Goal: Task Accomplishment & Management: Complete application form

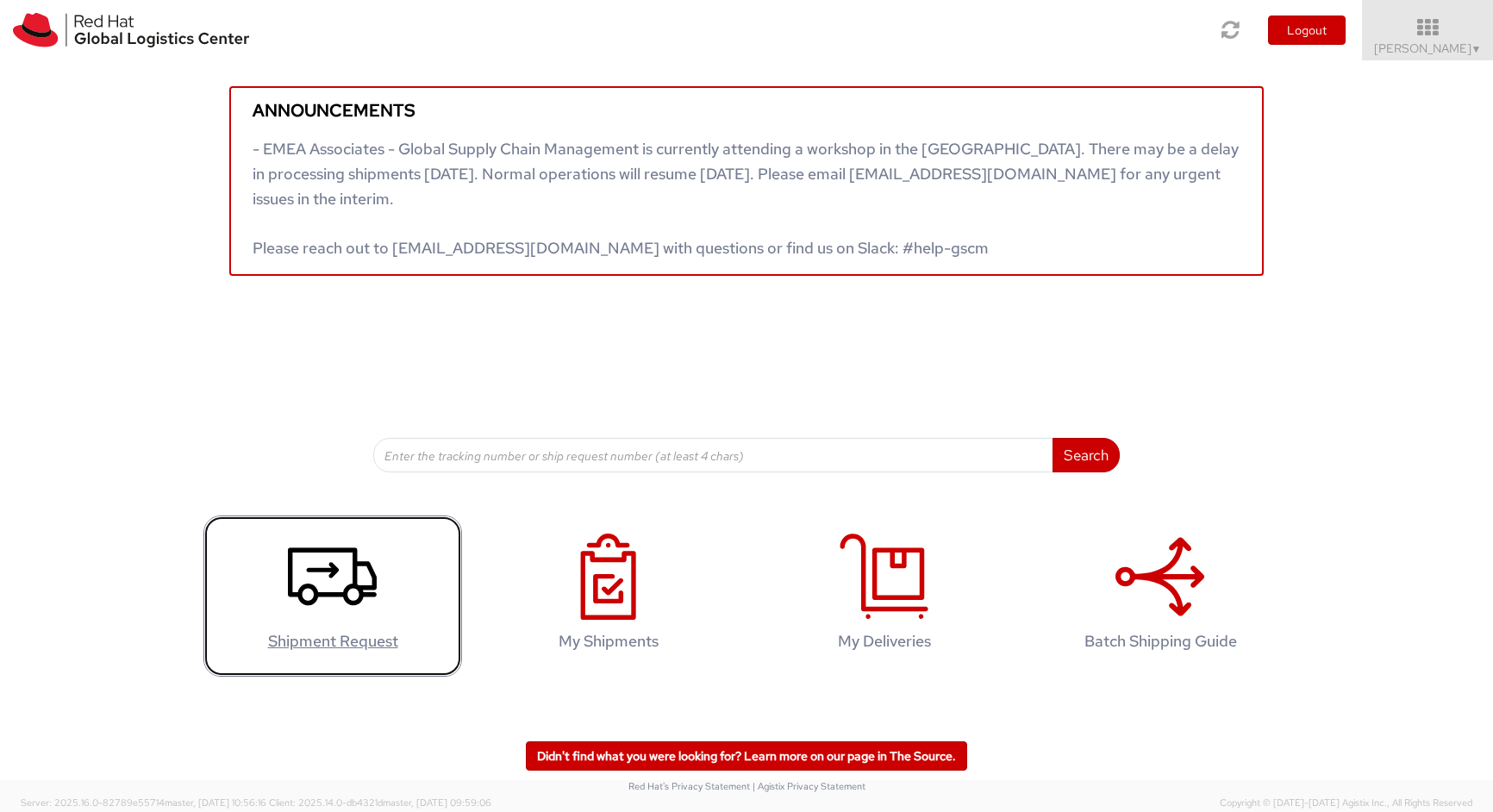
click at [293, 593] on use at bounding box center [333, 577] width 89 height 57
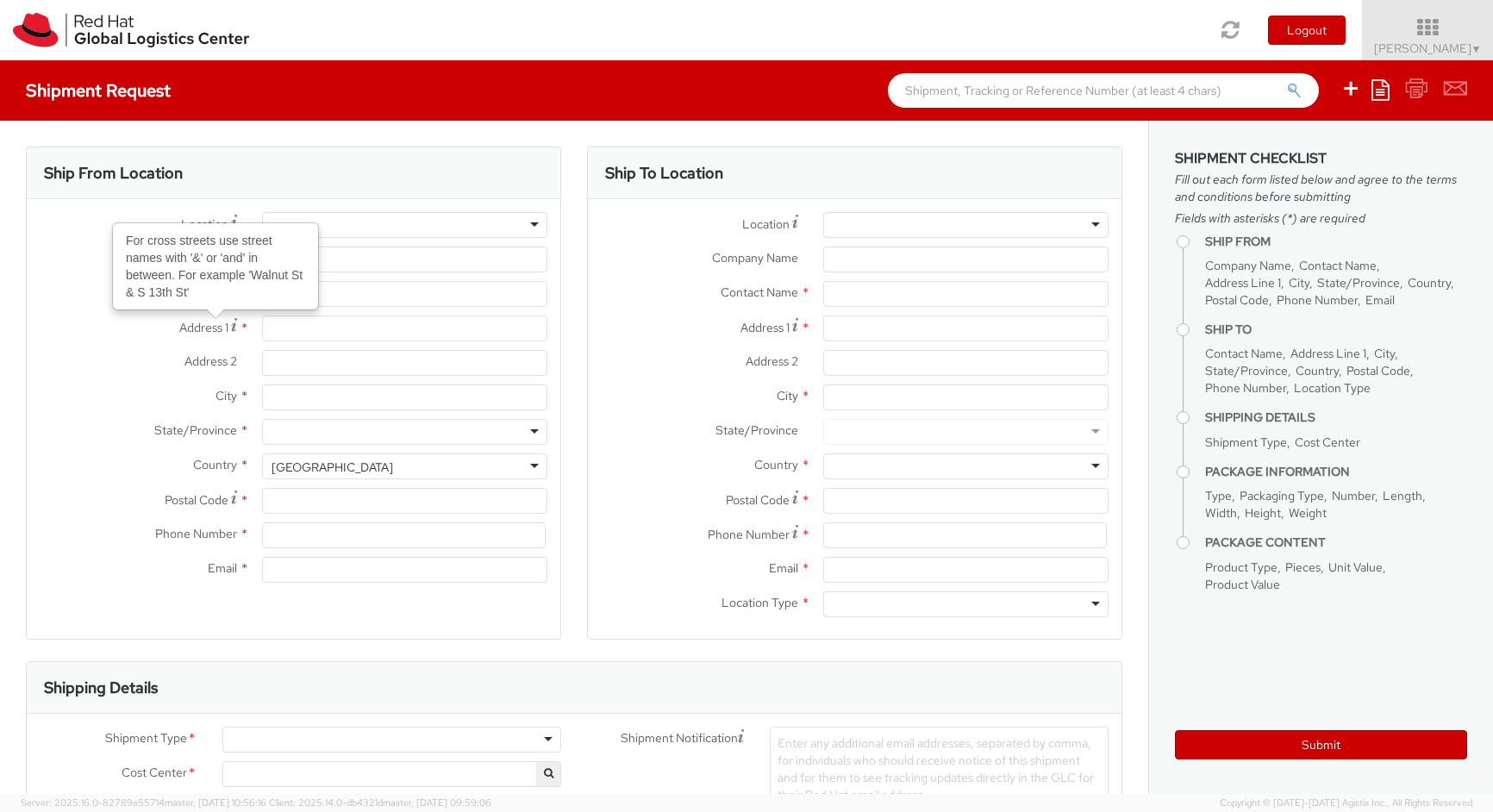
select select
select select "413"
type input "Red Hat"
type input "[PERSON_NAME]"
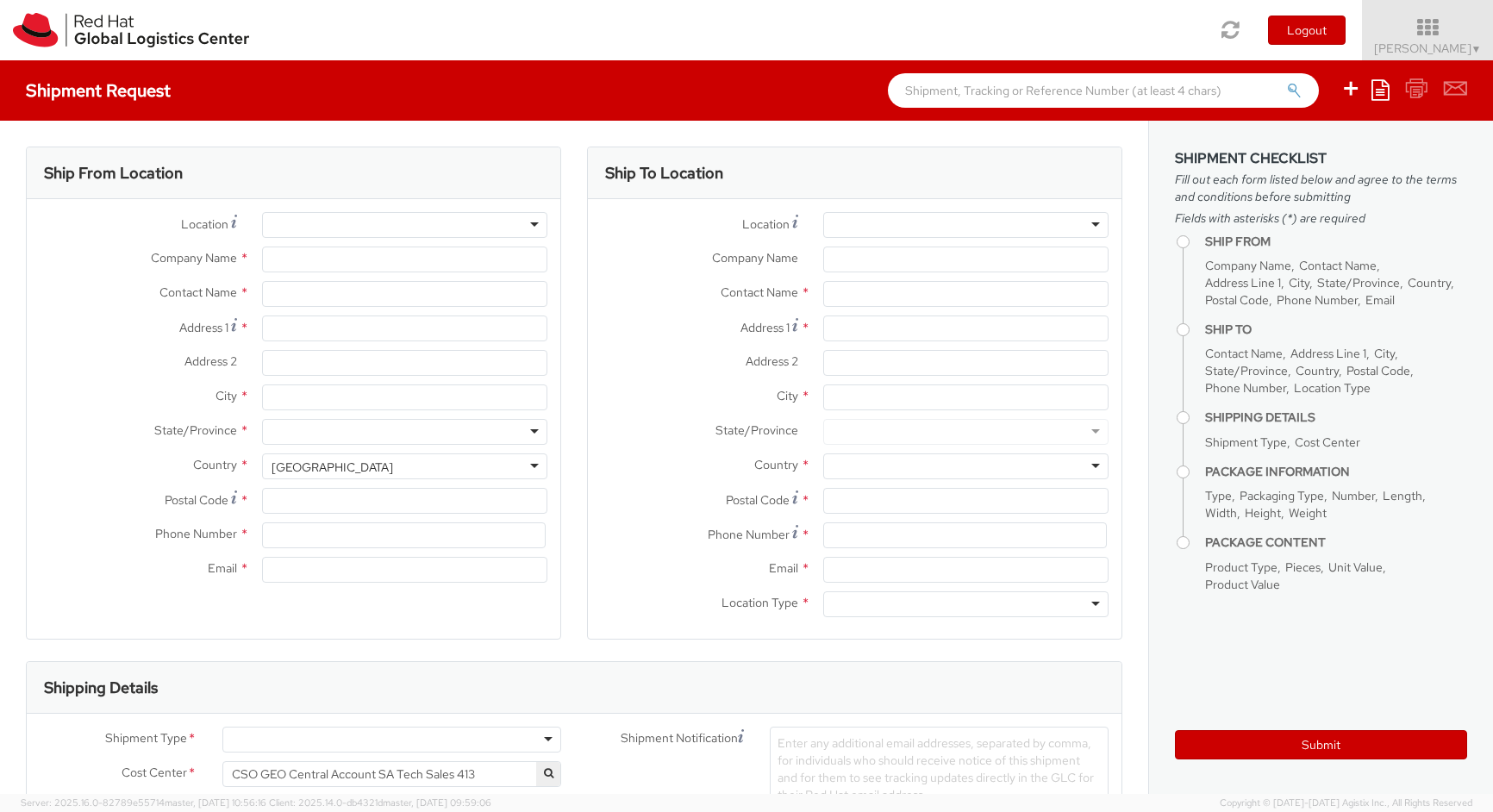
type input "441252363684"
type input "[EMAIL_ADDRESS][DOMAIN_NAME]"
click at [461, 463] on div "[GEOGRAPHIC_DATA]" at bounding box center [405, 466] width 286 height 26
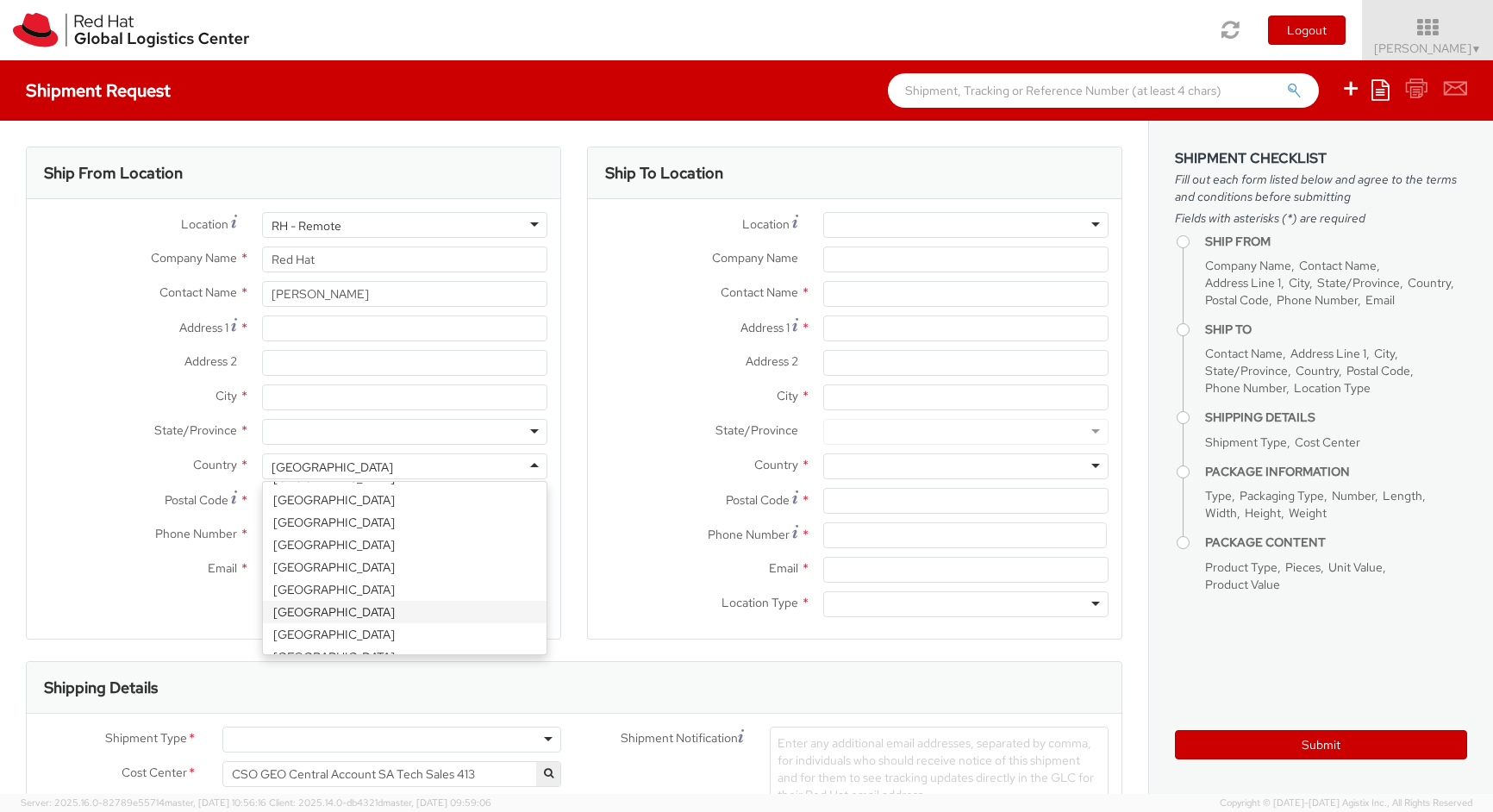
select select "CM"
select select "KGS"
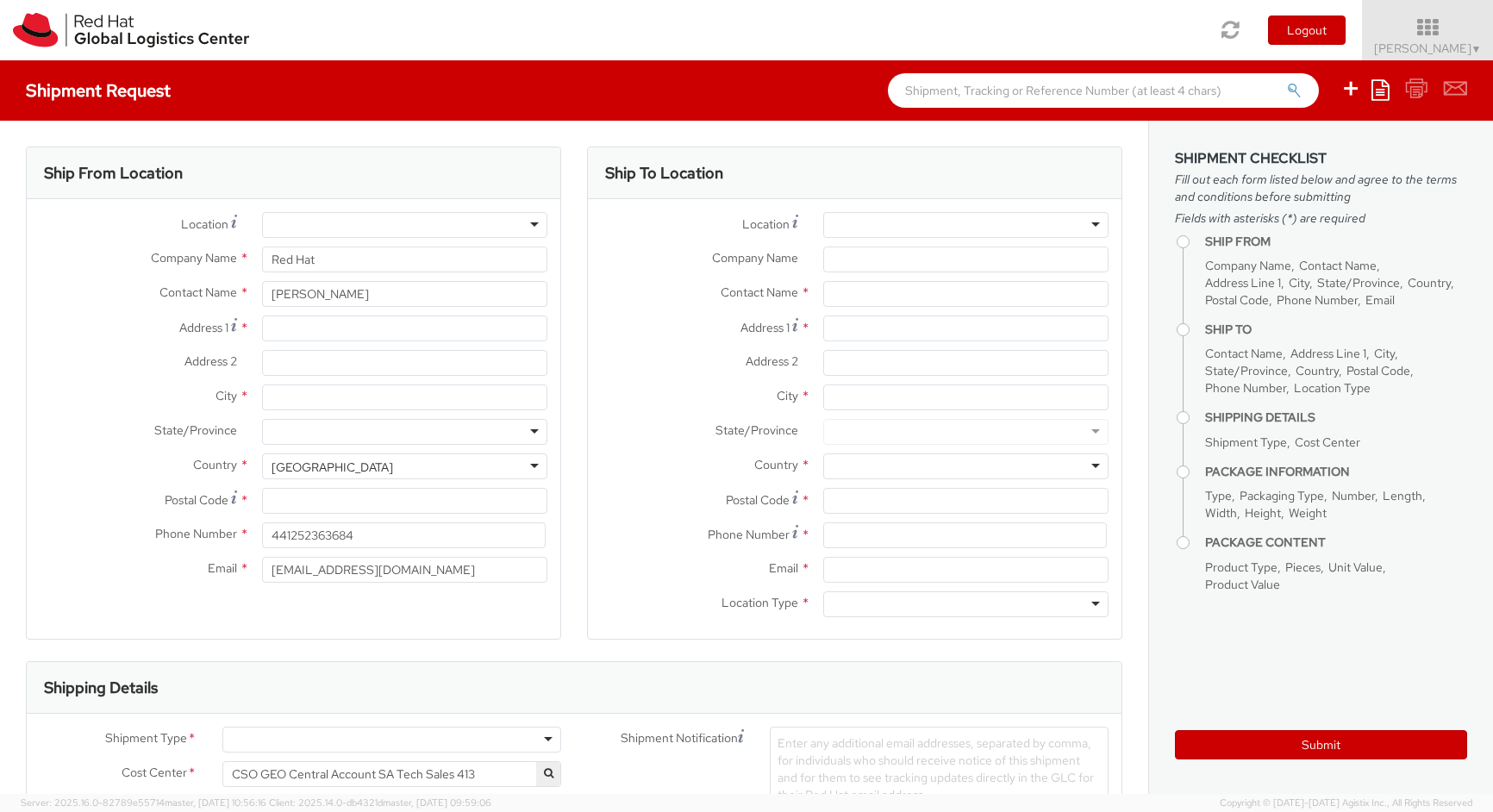
click at [389, 612] on div "Ship From Location Location * [GEOGRAPHIC_DATA] - [GEOGRAPHIC_DATA] - [GEOGRAPH…" at bounding box center [293, 393] width 535 height 493
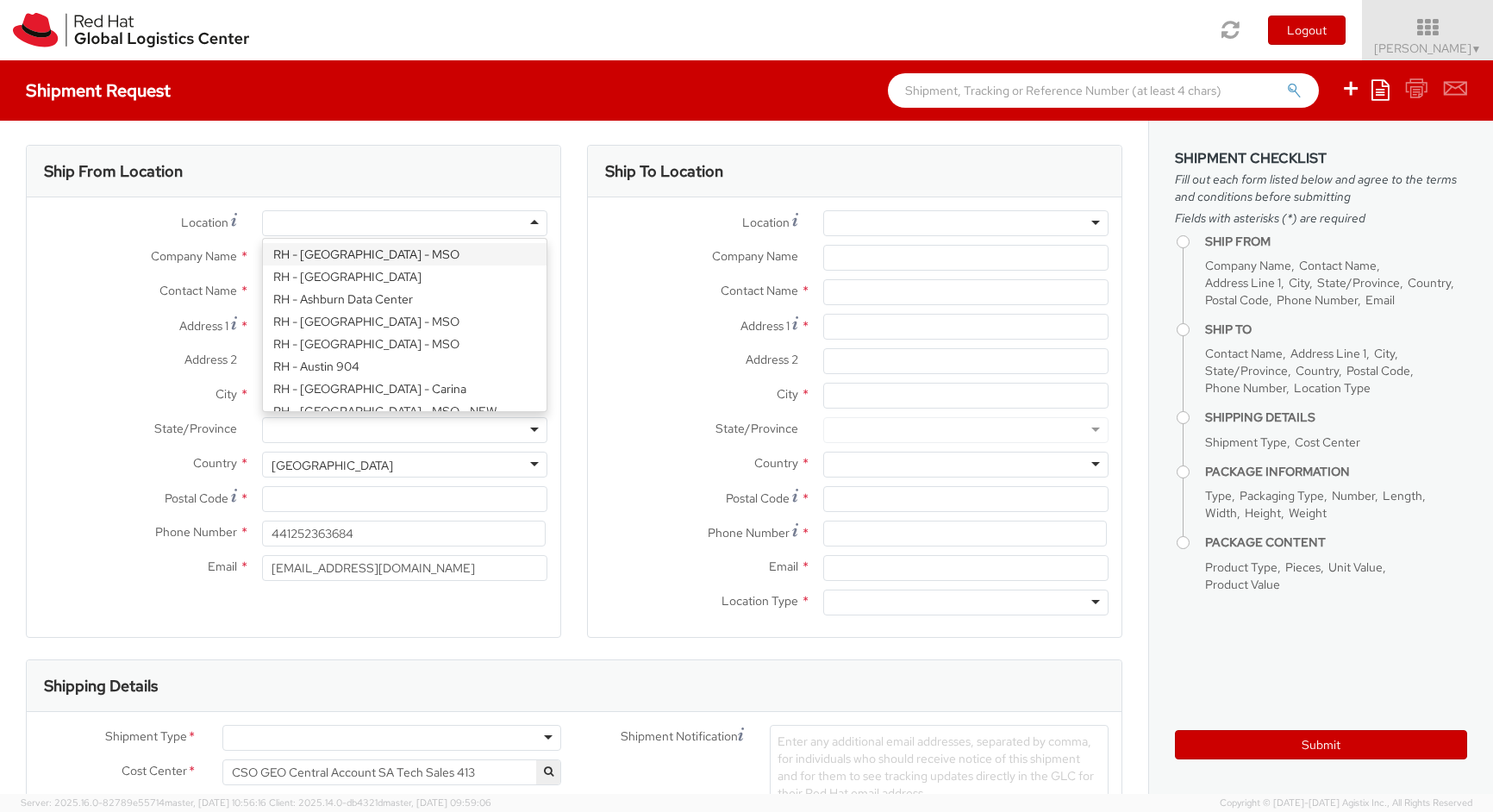
click at [464, 215] on div at bounding box center [405, 223] width 286 height 26
click at [438, 185] on div "Ship From Location" at bounding box center [294, 171] width 534 height 52
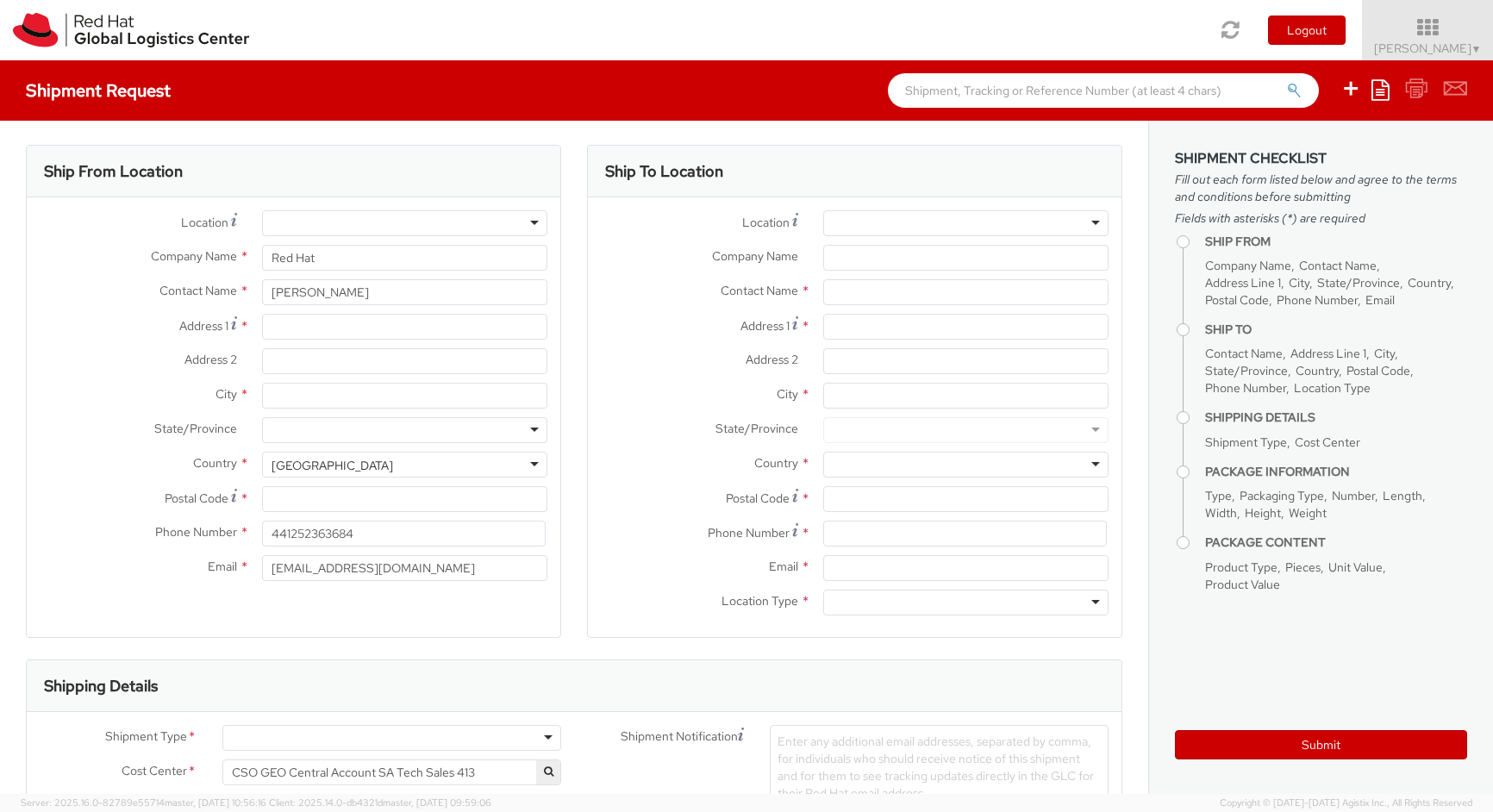
click at [425, 220] on div at bounding box center [405, 223] width 286 height 26
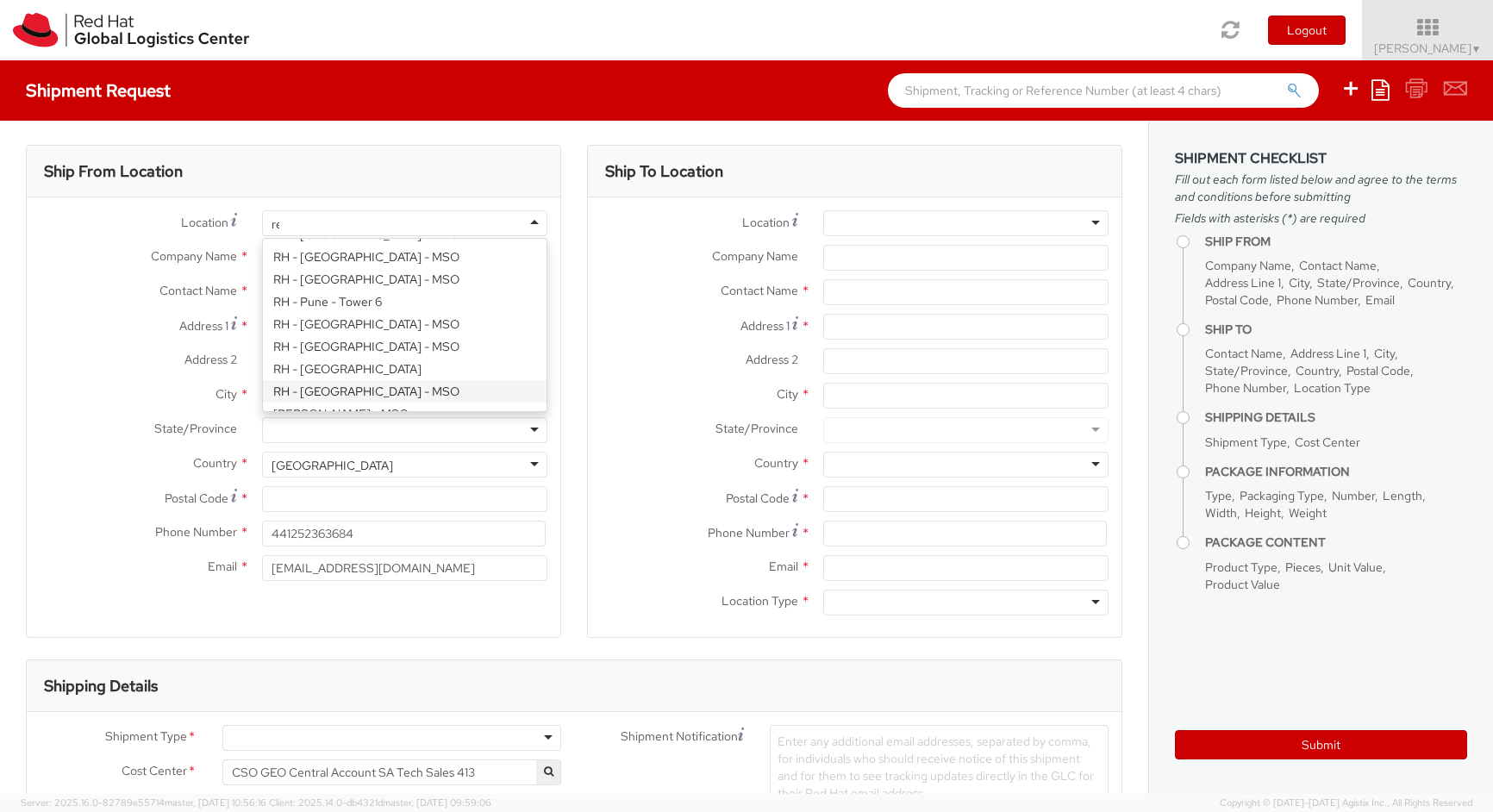
scroll to position [0, 0]
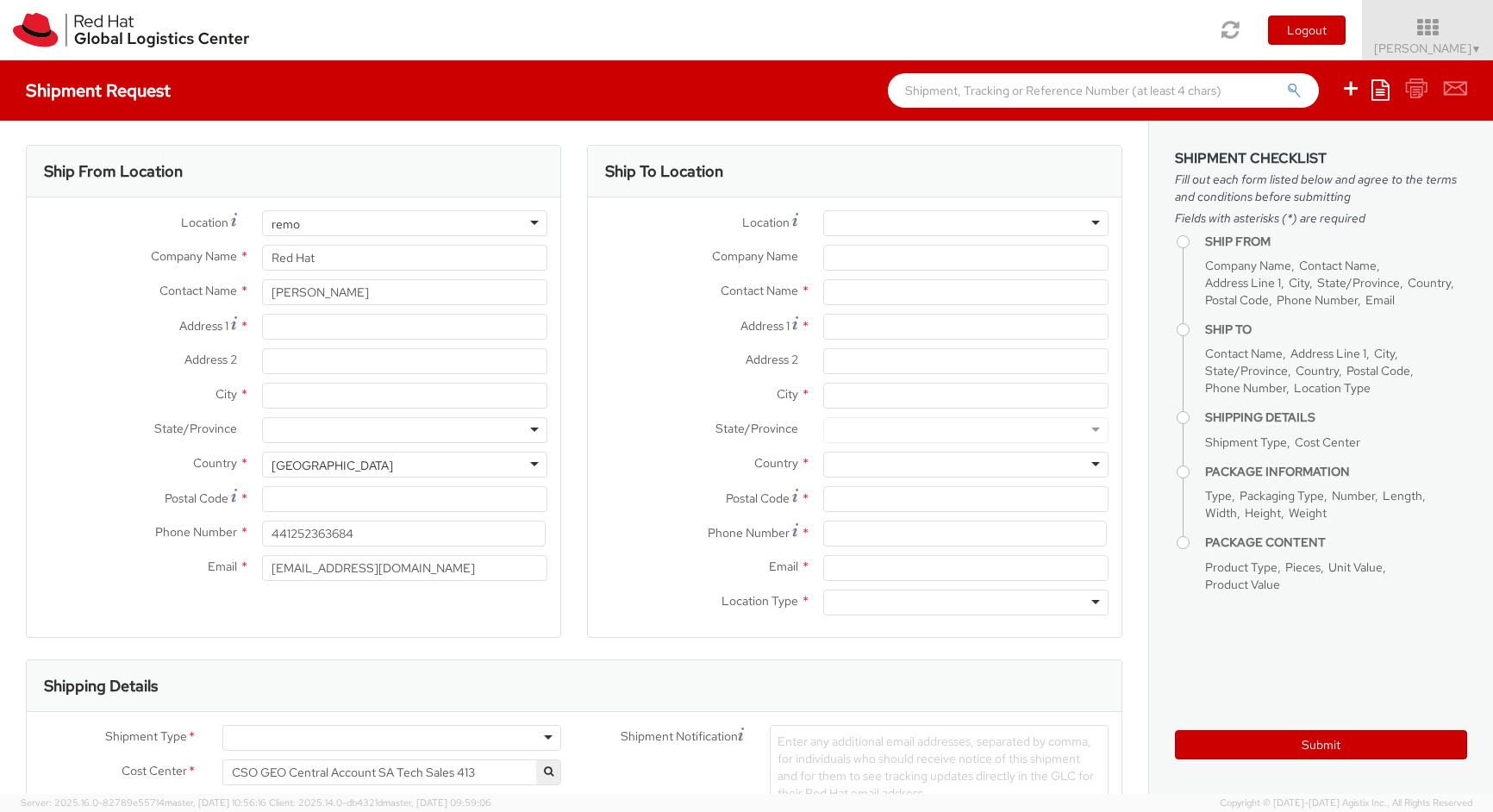
type input "remot"
select select "IN"
select select "LBS"
click at [404, 261] on div "Location * RH - Remote Company Name * Red Hat Contact Name * Address 1 * Addres…" at bounding box center [294, 400] width 534 height 379
click at [387, 281] on input "text" at bounding box center [405, 292] width 286 height 26
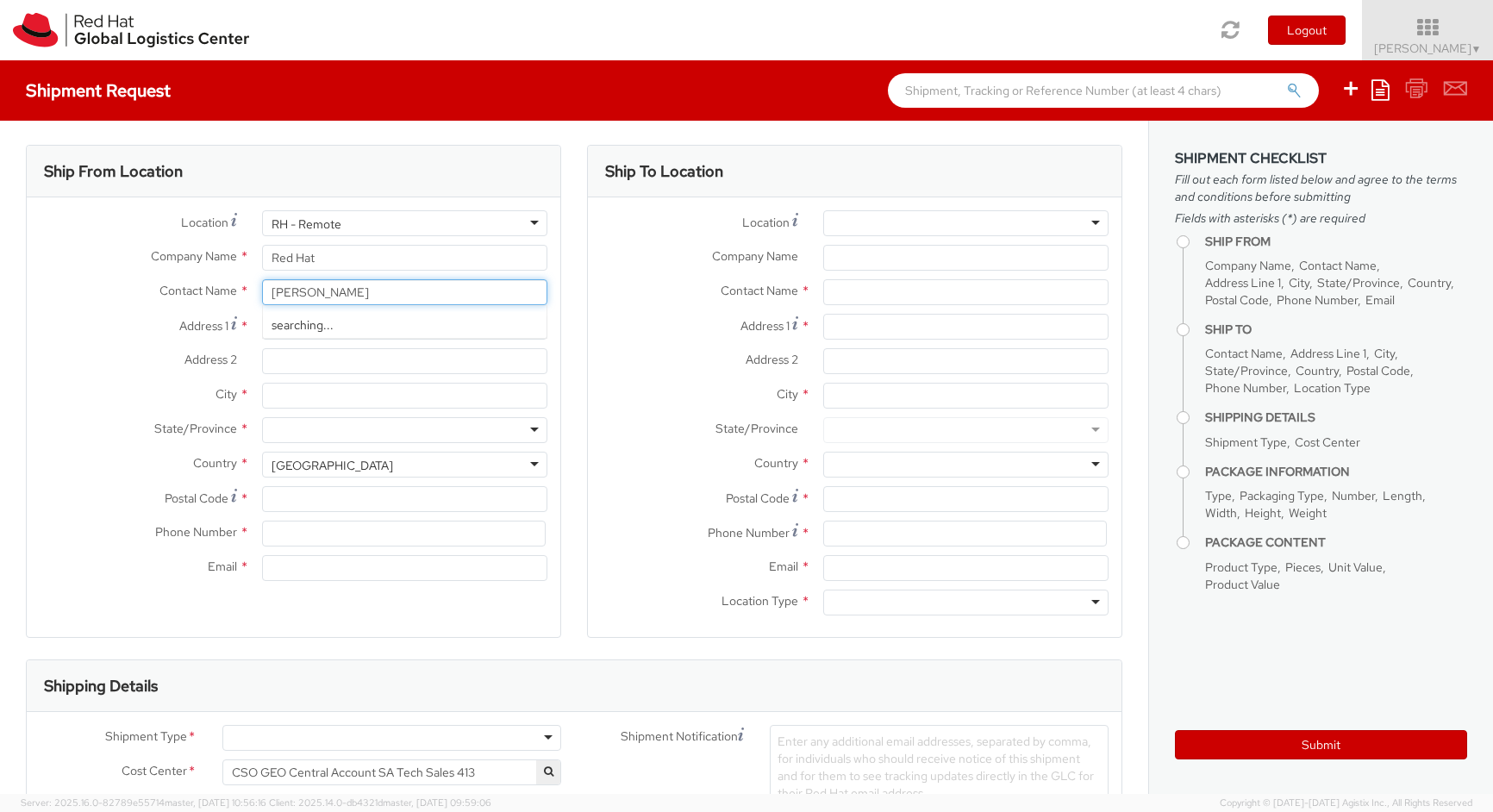
type input "[PERSON_NAME]"
type input "[STREET_ADDRESS]"
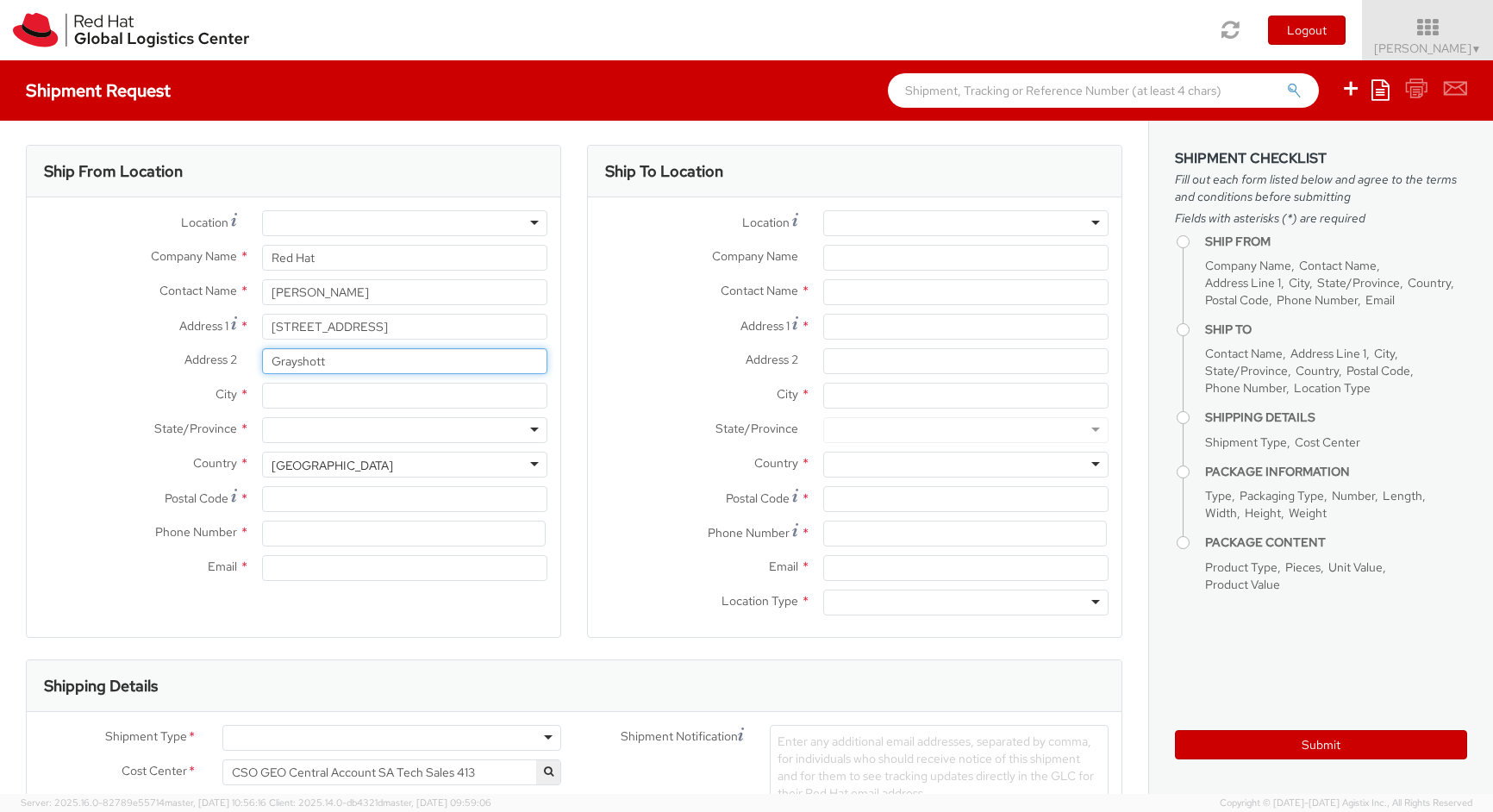
type input "Grayshott"
type input "Hindhead"
type input "hamoshire"
click at [377, 466] on div "[GEOGRAPHIC_DATA]" at bounding box center [405, 464] width 286 height 26
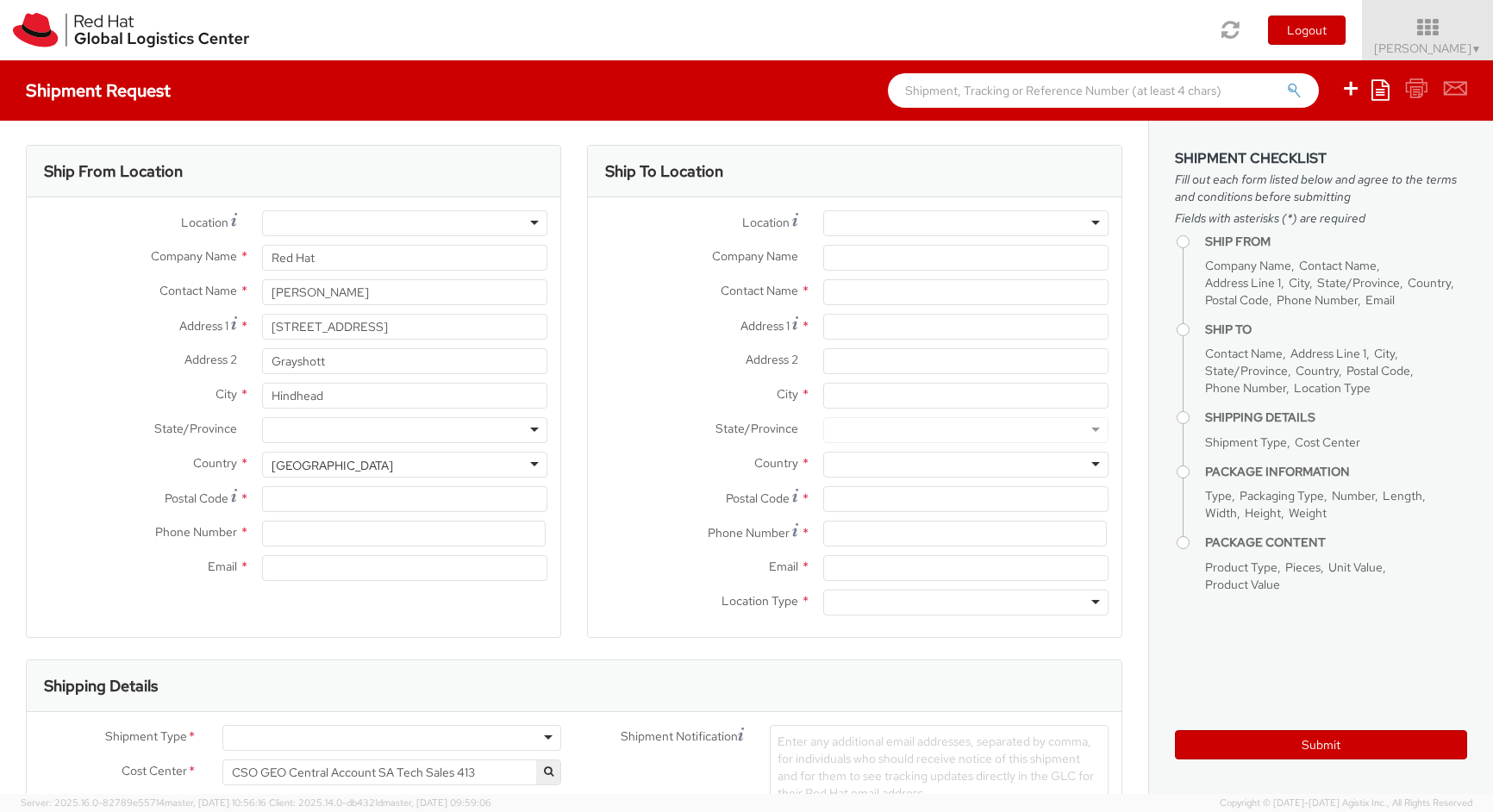
select select "CM"
select select "KGS"
click at [369, 609] on div "Ship From Location Location * [GEOGRAPHIC_DATA] - [GEOGRAPHIC_DATA] - [GEOGRAPH…" at bounding box center [293, 391] width 535 height 493
click at [358, 432] on div at bounding box center [405, 430] width 286 height 26
click at [333, 463] on div "Location * [GEOGRAPHIC_DATA] - [GEOGRAPHIC_DATA] - [GEOGRAPHIC_DATA] [GEOGRAPHI…" at bounding box center [294, 400] width 534 height 379
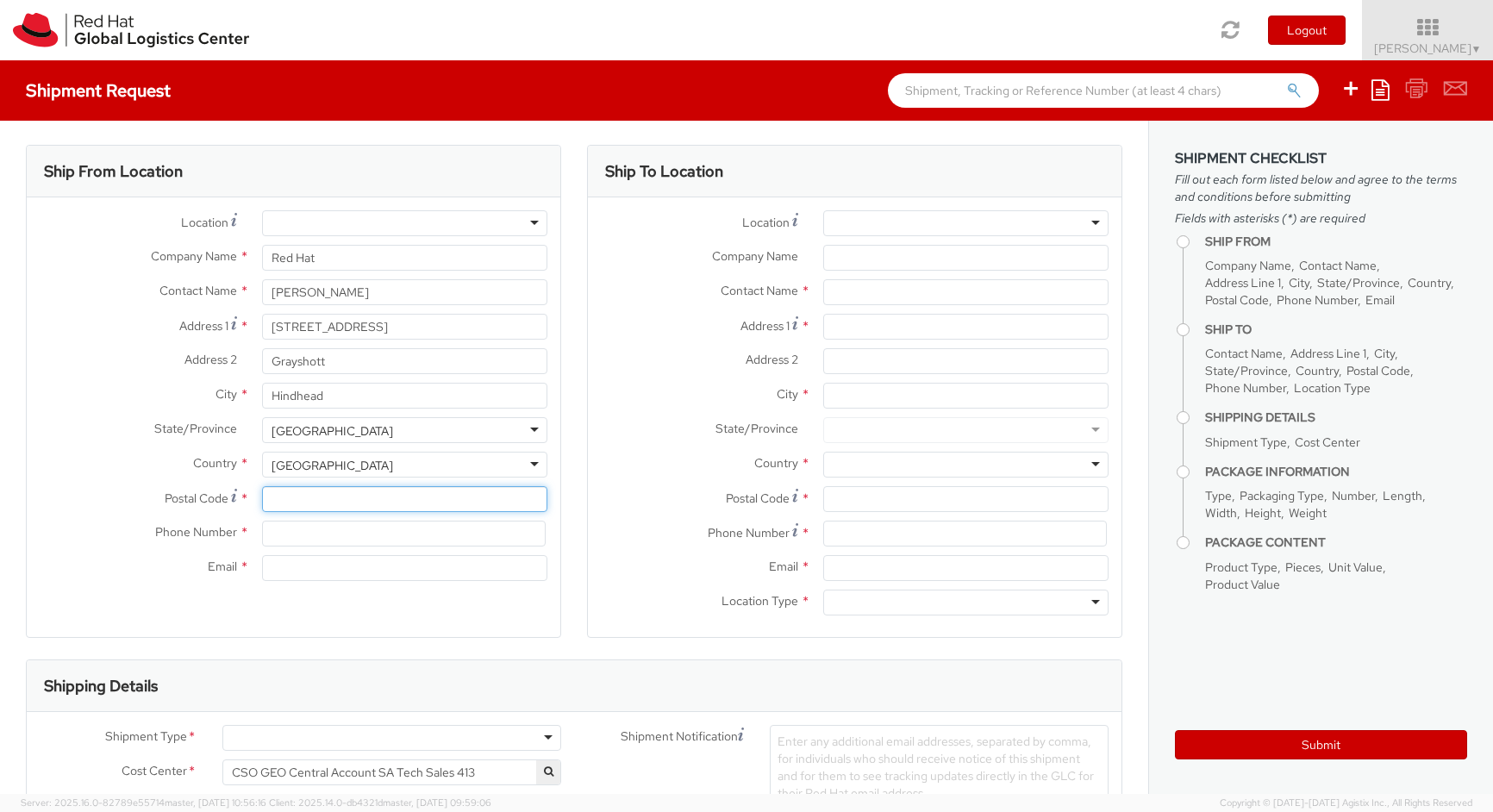
click at [319, 503] on input "Postal Code *" at bounding box center [405, 499] width 286 height 26
type input "GU26 6UB"
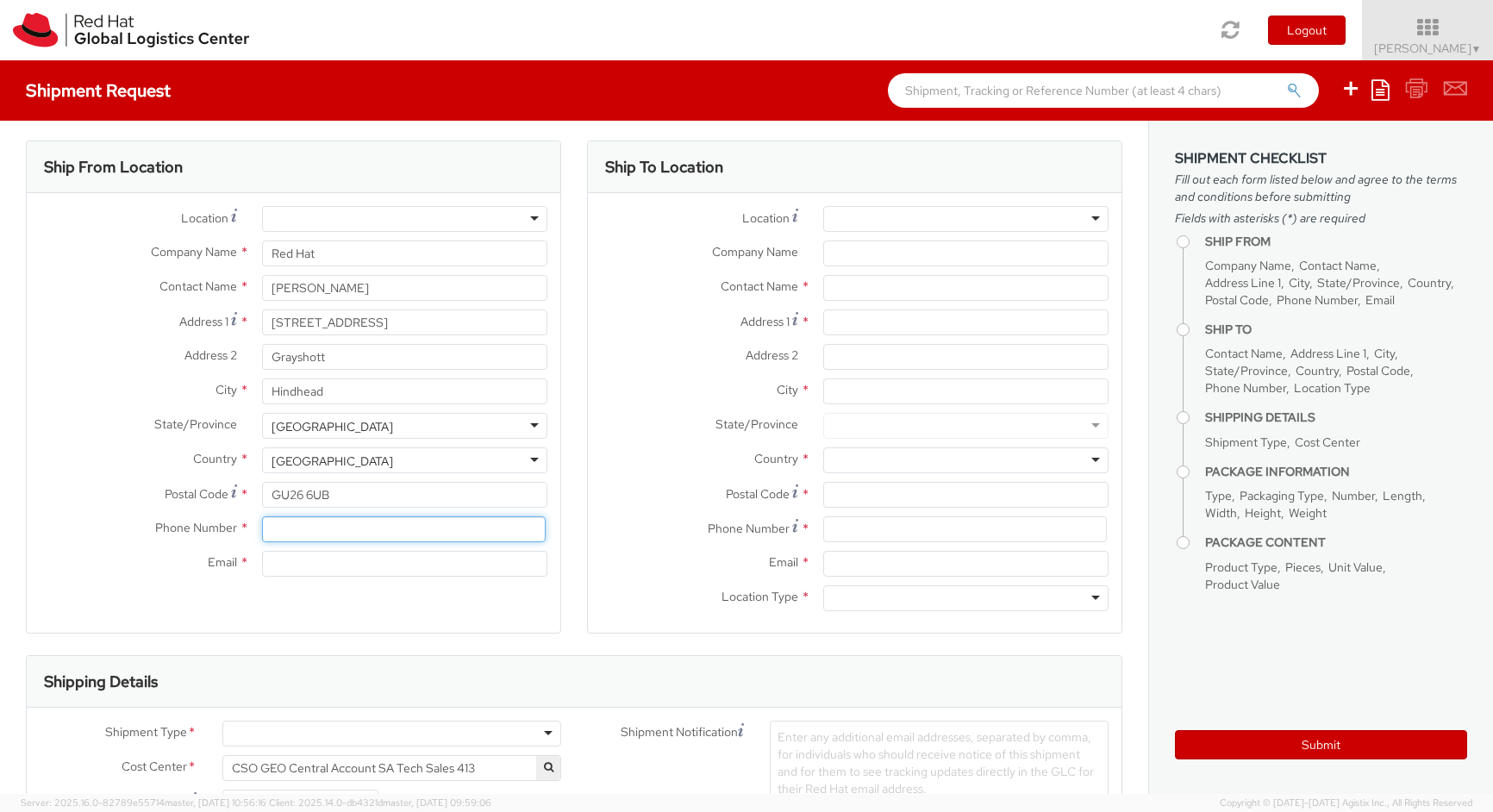
click at [300, 533] on input at bounding box center [404, 529] width 284 height 26
type input "07826518293"
type input "[EMAIL_ADDRESS][DOMAIN_NAME]"
click at [946, 209] on div at bounding box center [966, 219] width 286 height 26
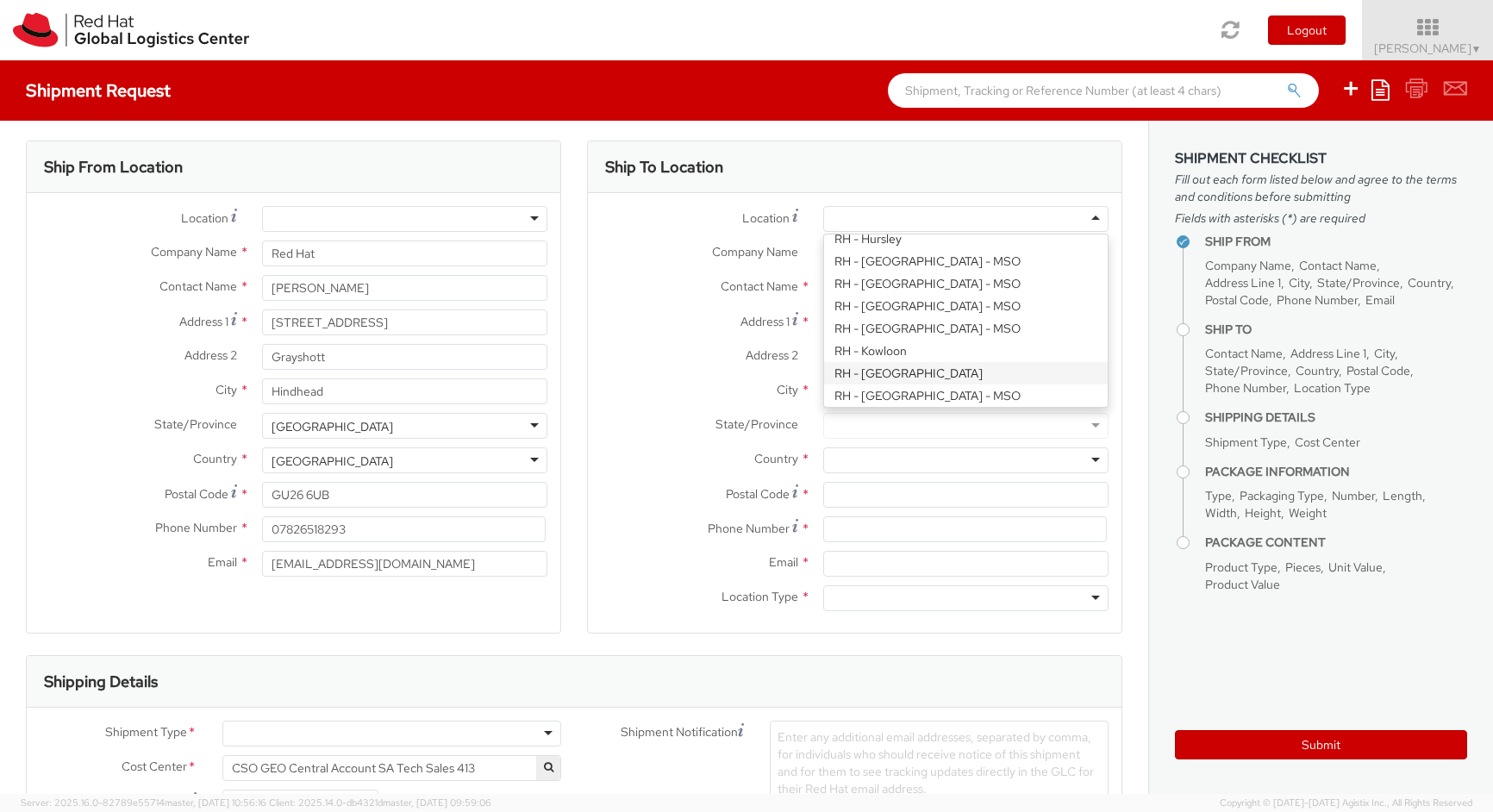
scroll to position [1430, 0]
type input "Red Hat UK Limited"
type input "[GEOGRAPHIC_DATA]"
type input "[STREET_ADDRESS]"
type input "[GEOGRAPHIC_DATA]"
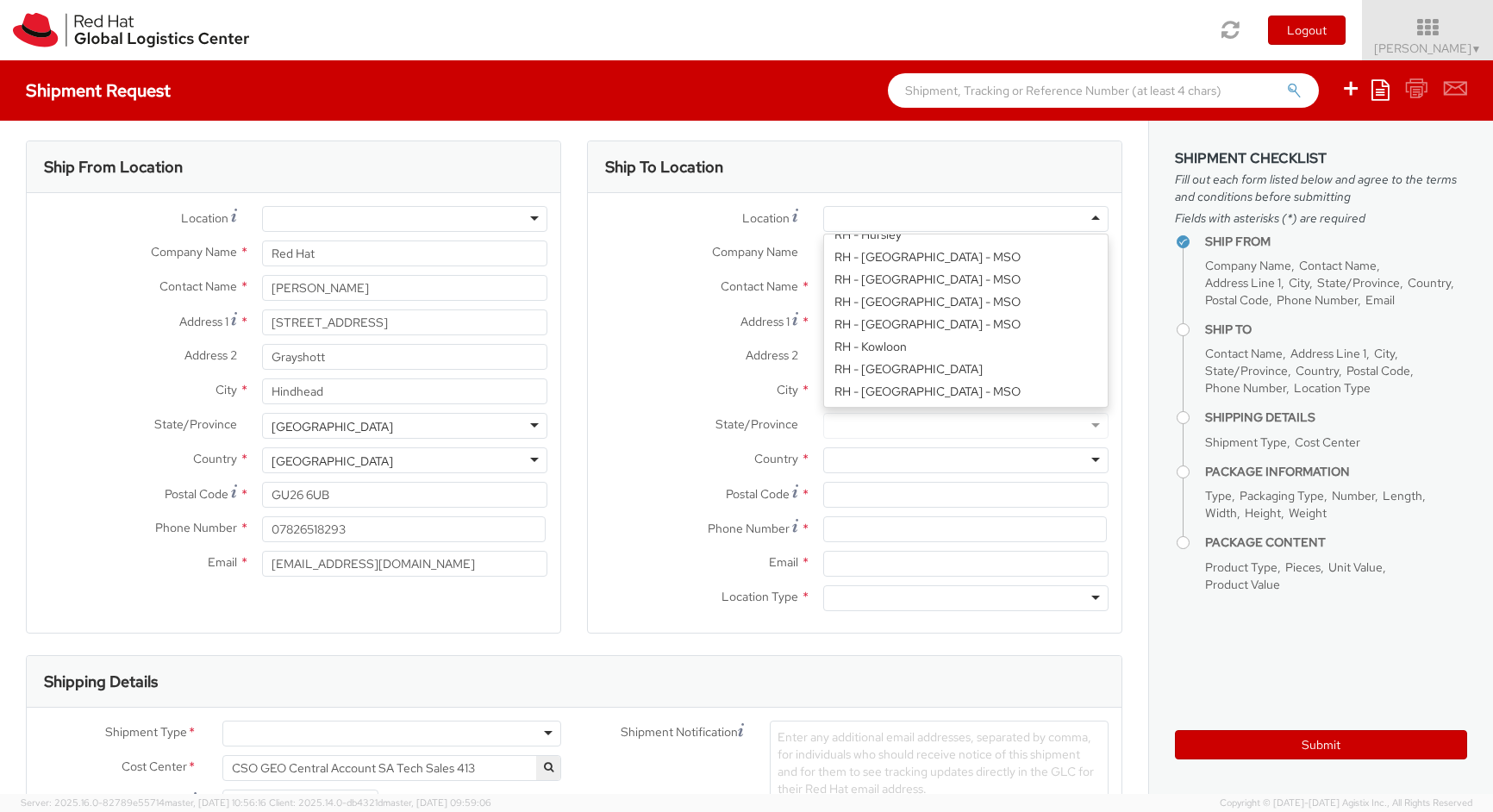
type input "EC3R8NB"
type input "44 207 009 4444"
click at [885, 324] on div "Location * [GEOGRAPHIC_DATA] - [GEOGRAPHIC_DATA] - [GEOGRAPHIC_DATA] [GEOGRAPHI…" at bounding box center [855, 412] width 534 height 413
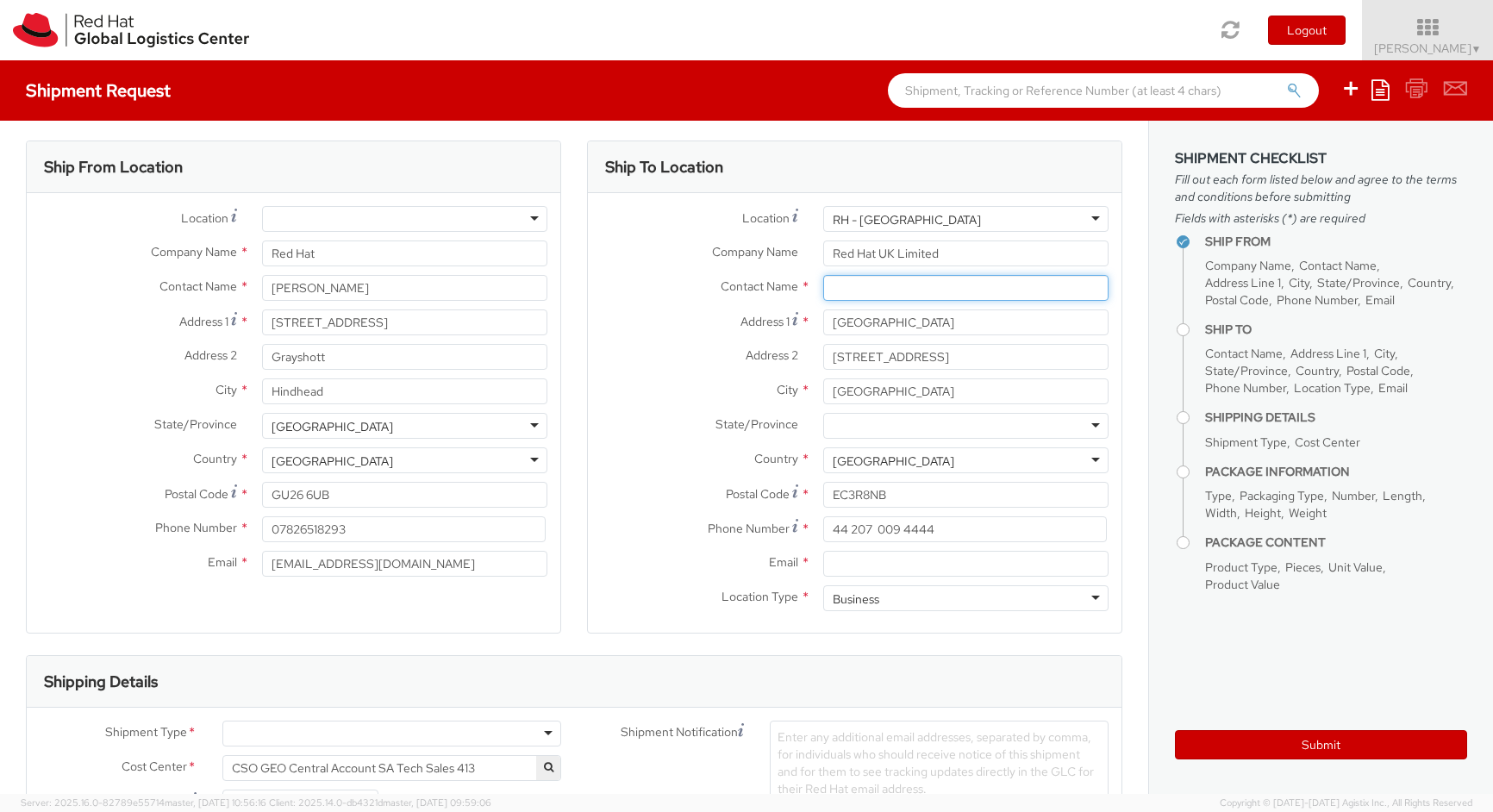
click at [849, 286] on input "text" at bounding box center [966, 288] width 286 height 26
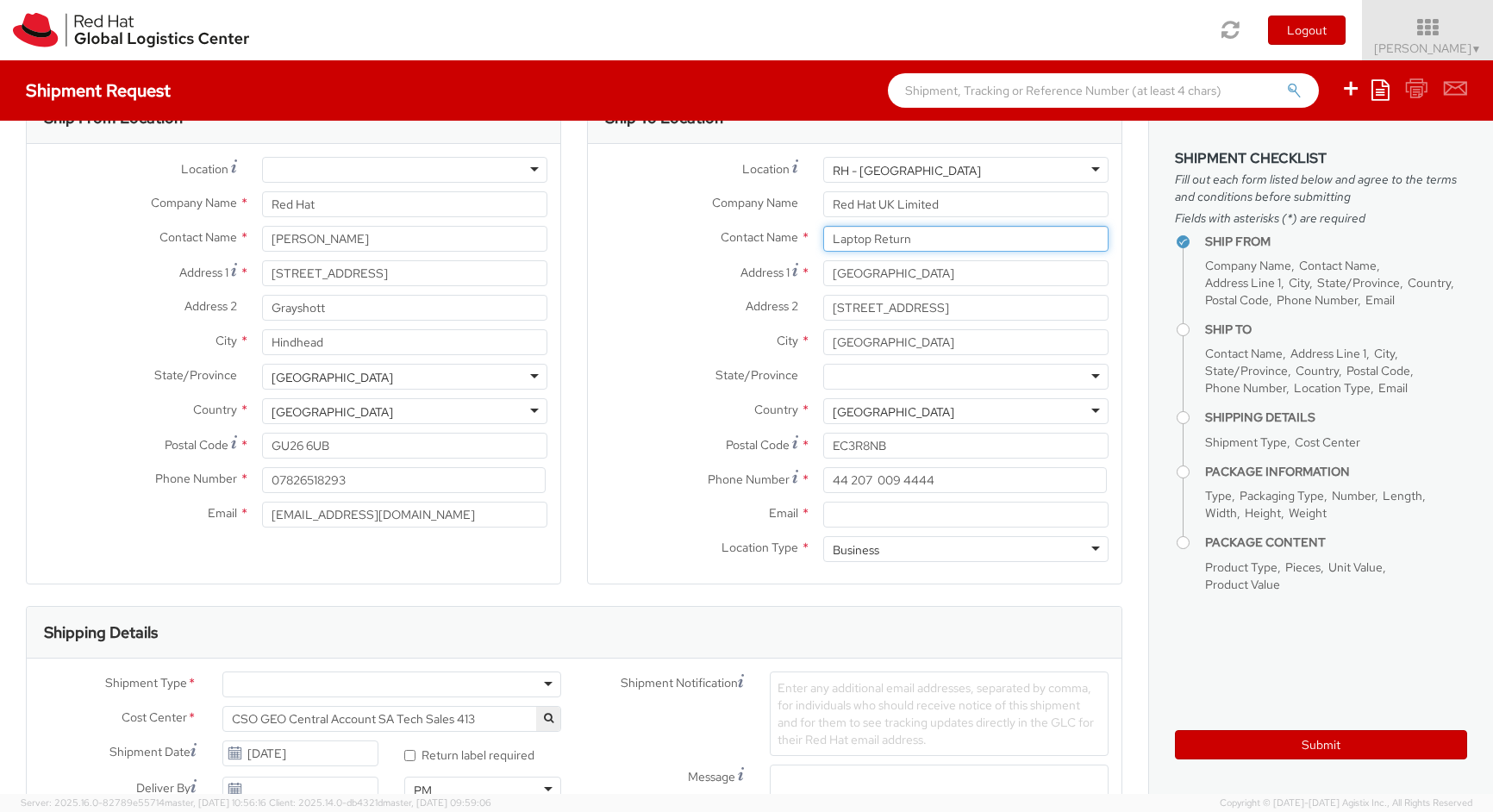
scroll to position [71, 0]
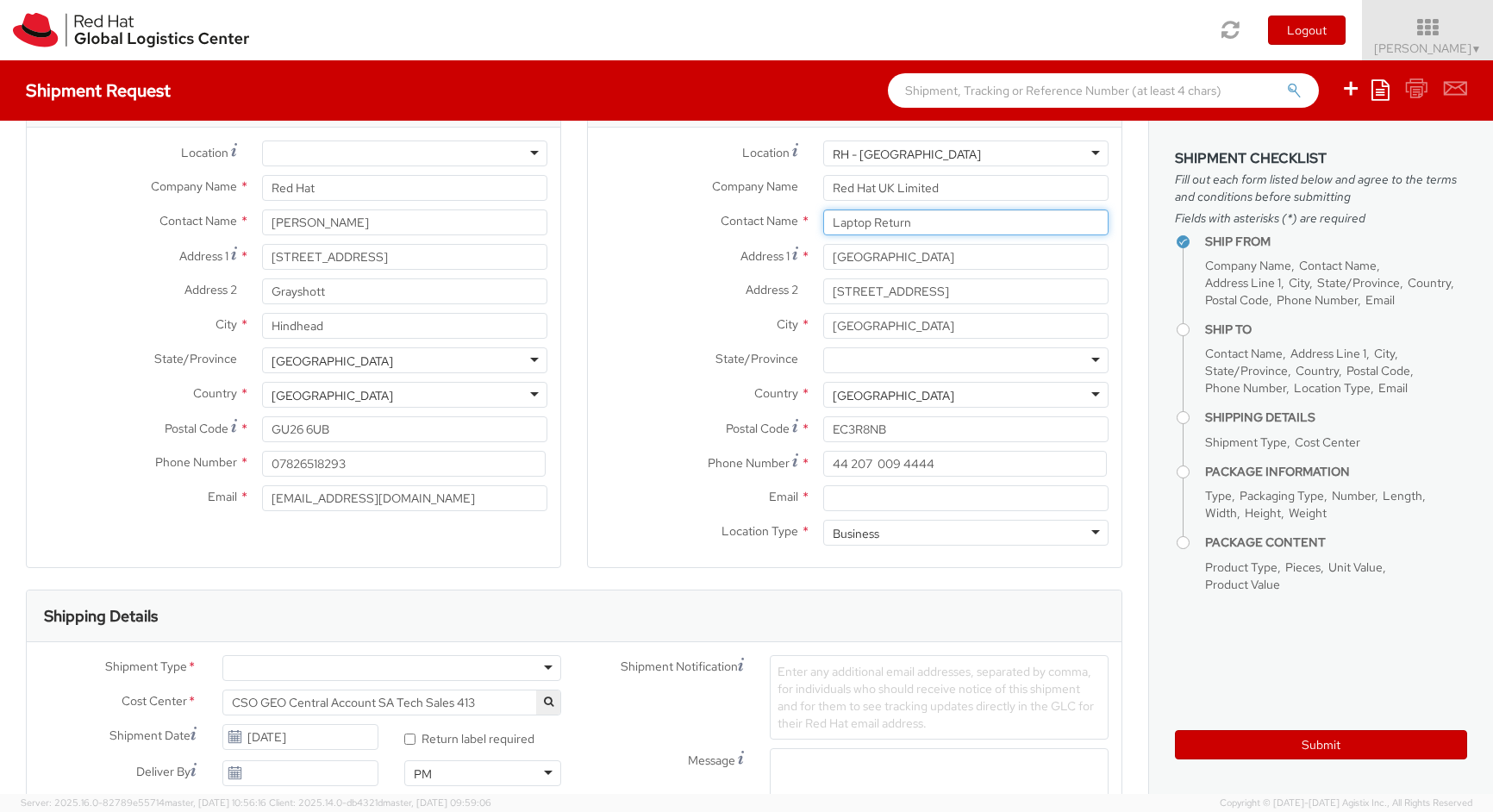
type input "Laptop Return"
click at [860, 503] on input "Email *" at bounding box center [966, 498] width 286 height 26
paste input "[EMAIL_ADDRESS][DOMAIN_NAME]"
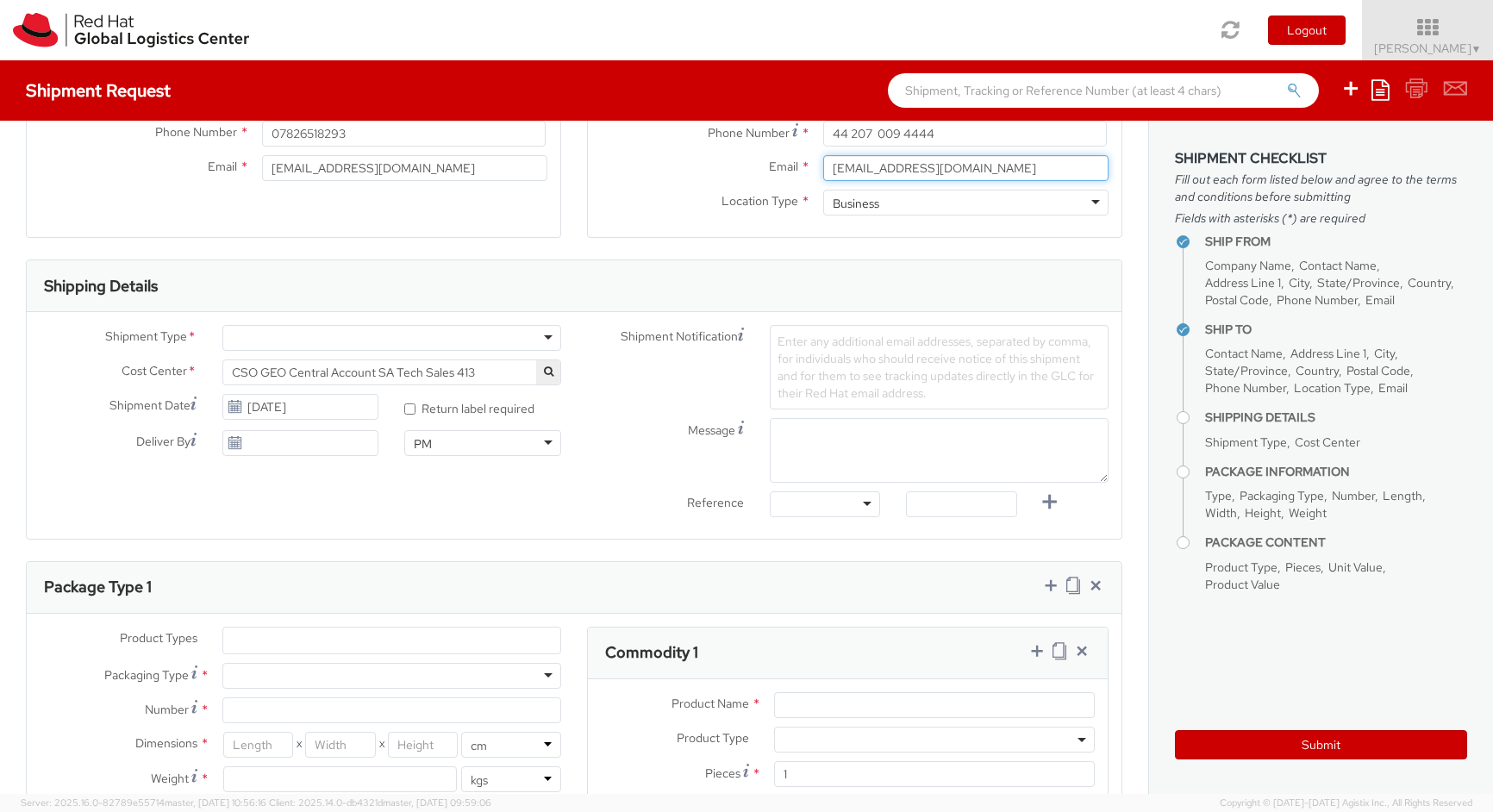
scroll to position [411, 0]
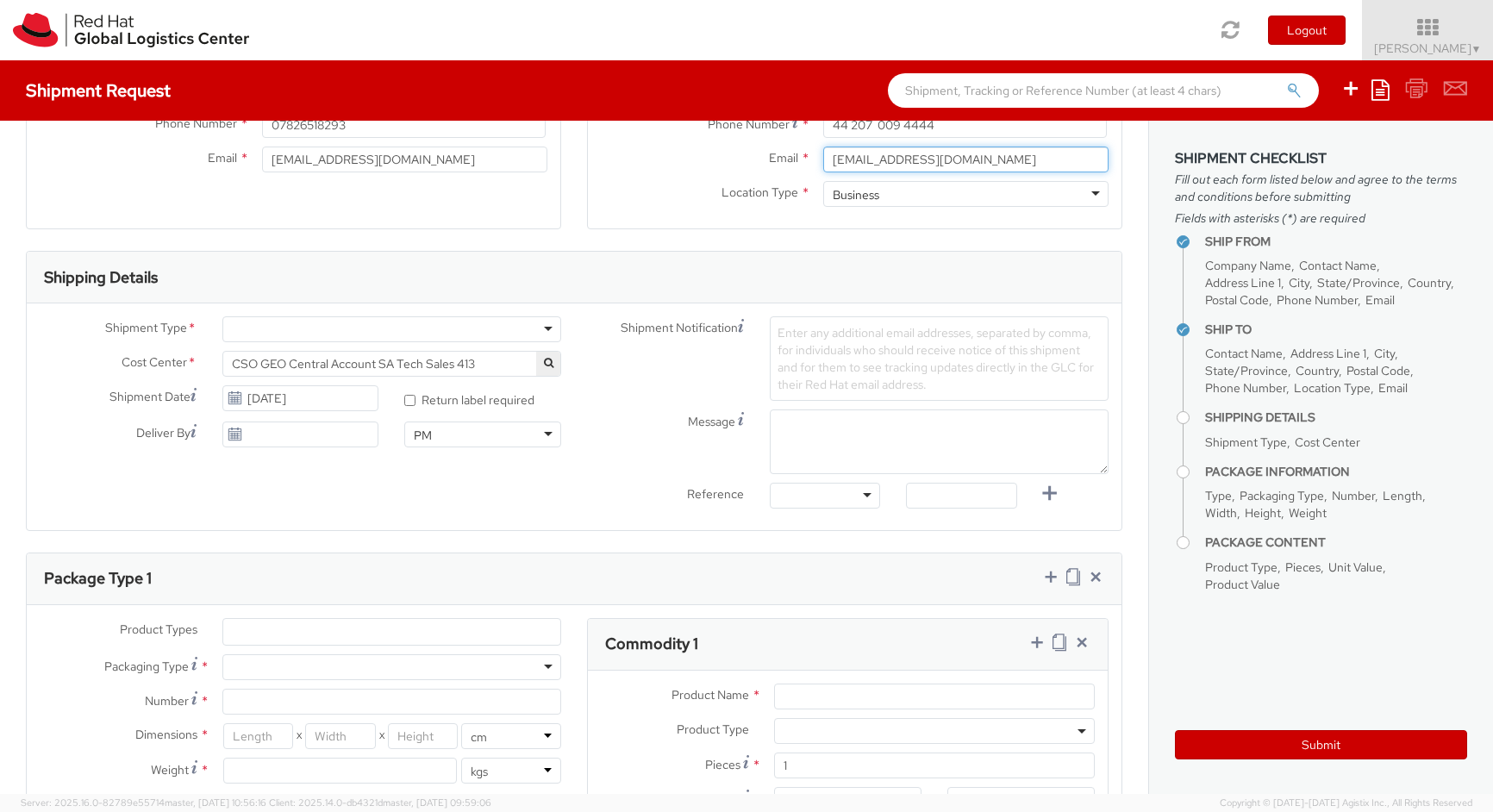
type input "[EMAIL_ADDRESS][DOMAIN_NAME]"
click at [532, 326] on div at bounding box center [391, 329] width 338 height 26
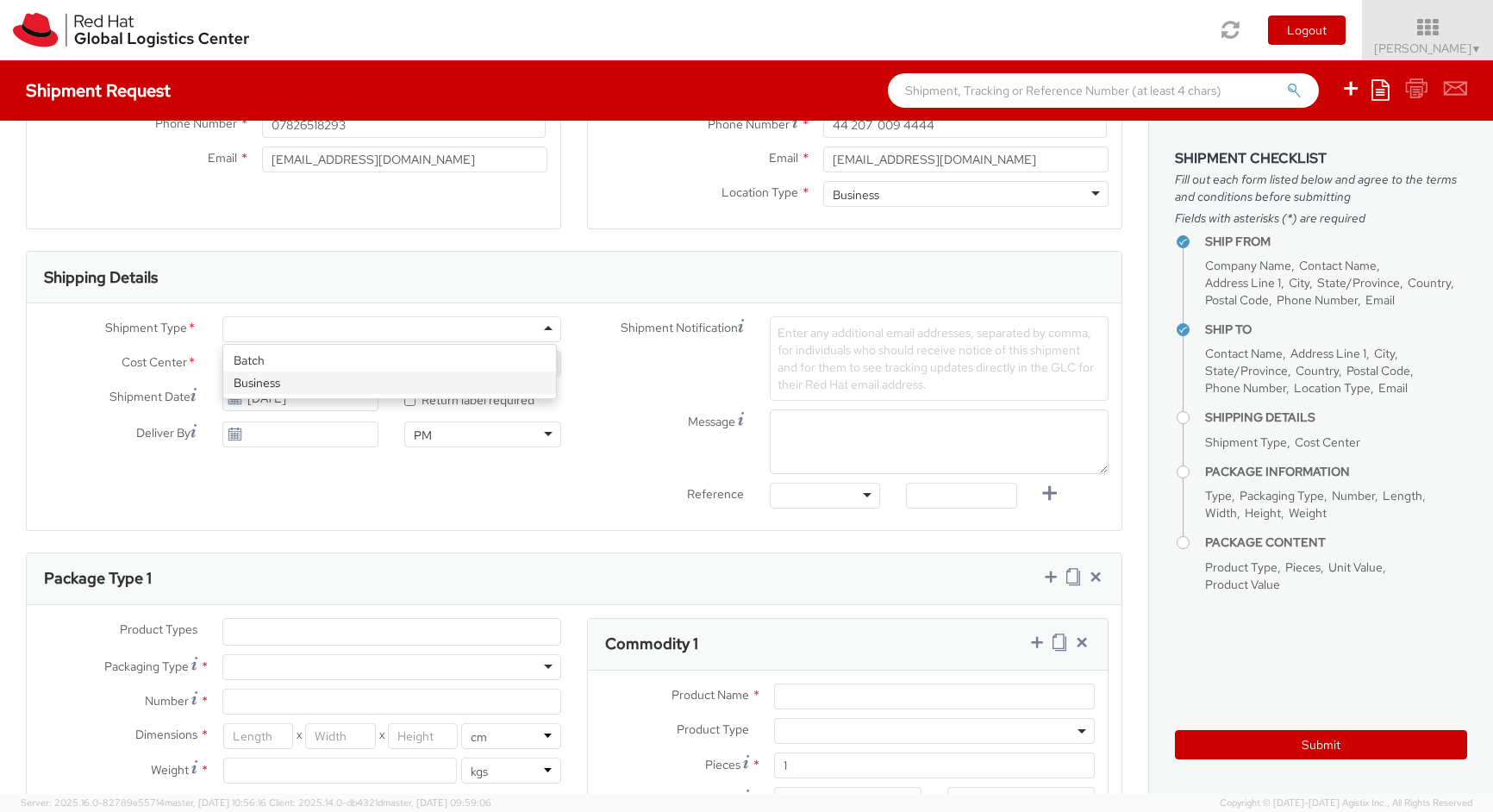
click at [491, 384] on div "Shipment Type * Batch Business Cost Center * CSO GEO Central Account SA Tech Sa…" at bounding box center [300, 386] width 547 height 140
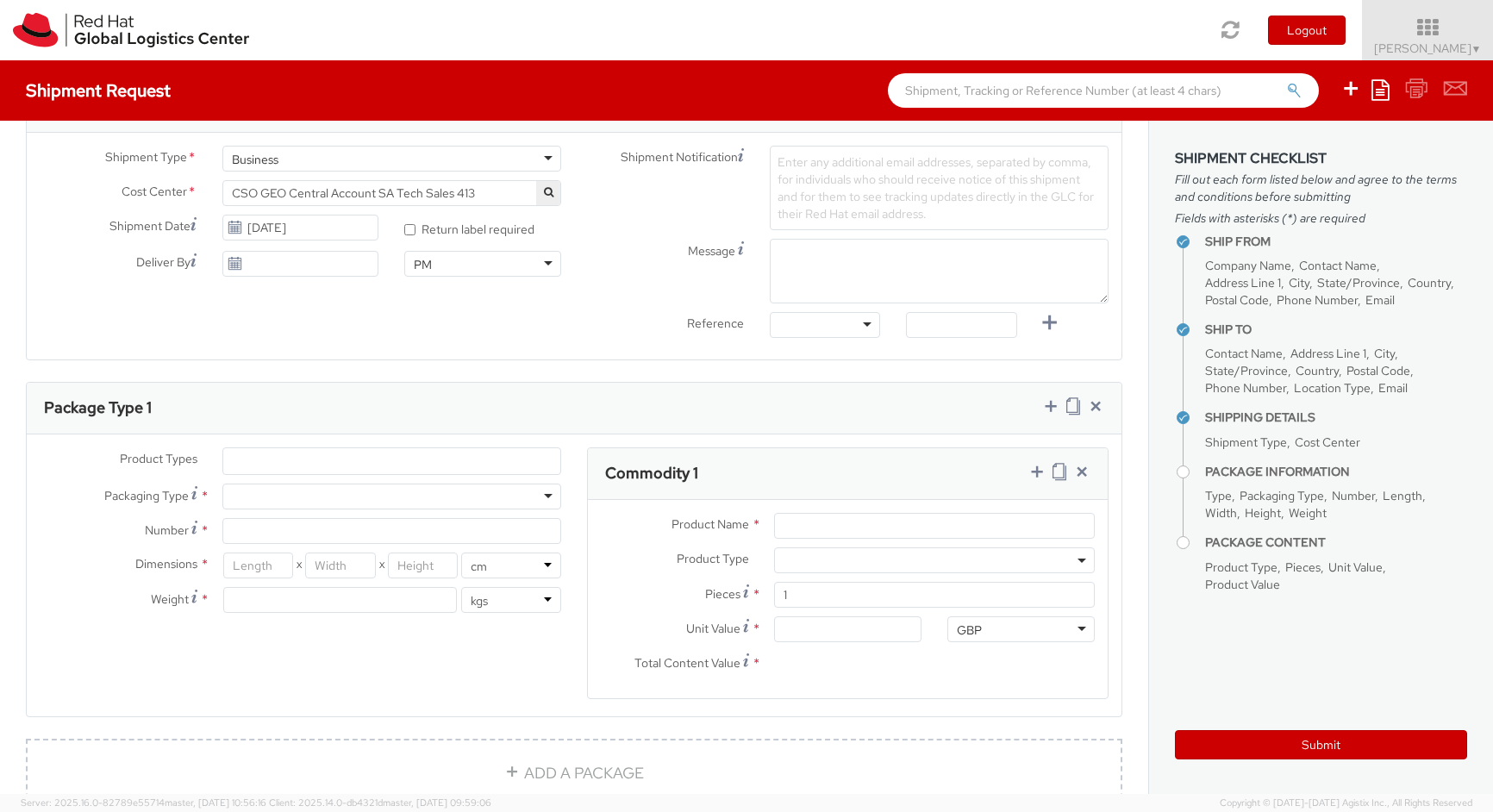
scroll to position [631, 0]
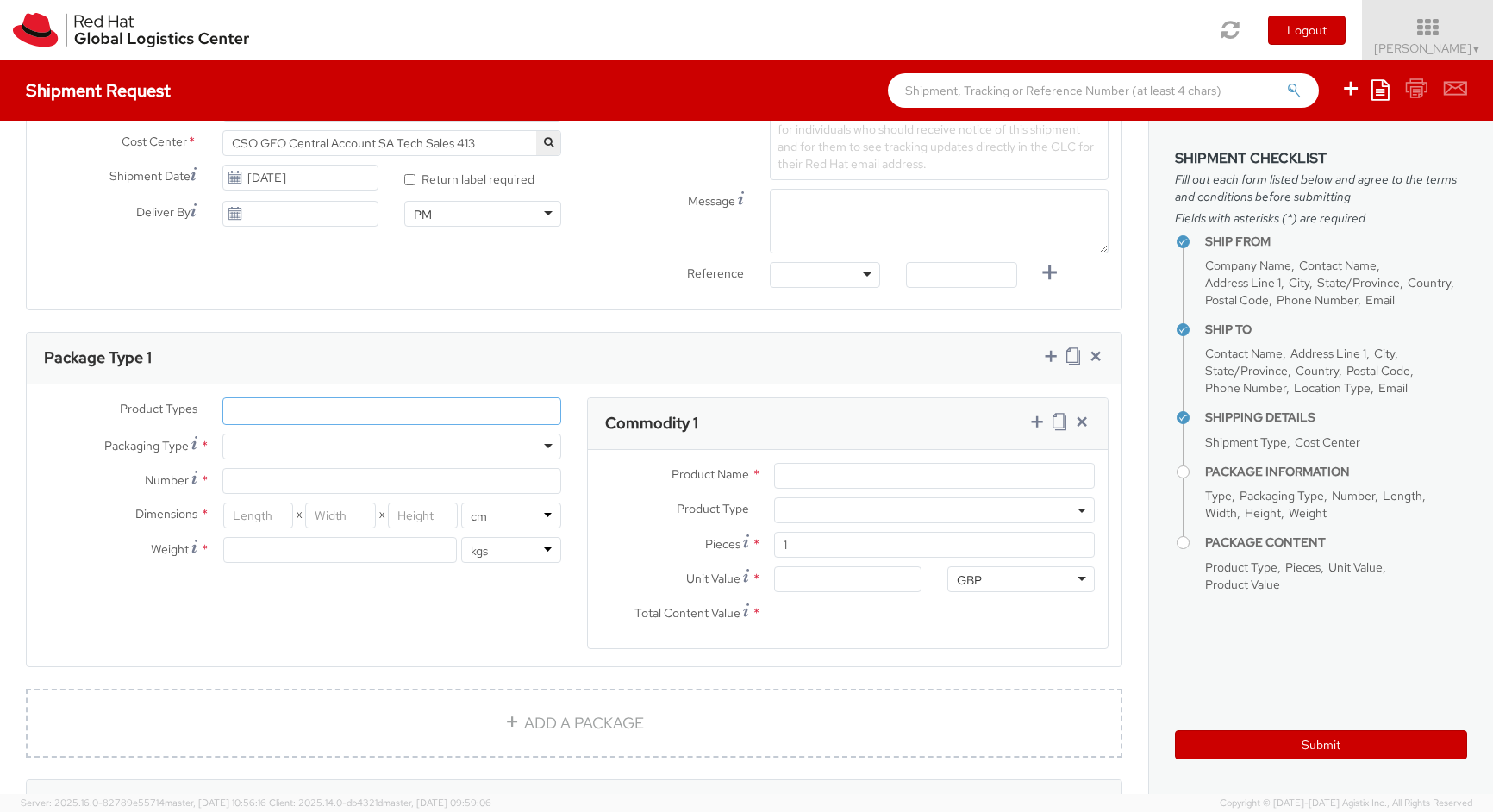
click at [297, 403] on ul at bounding box center [392, 412] width 338 height 26
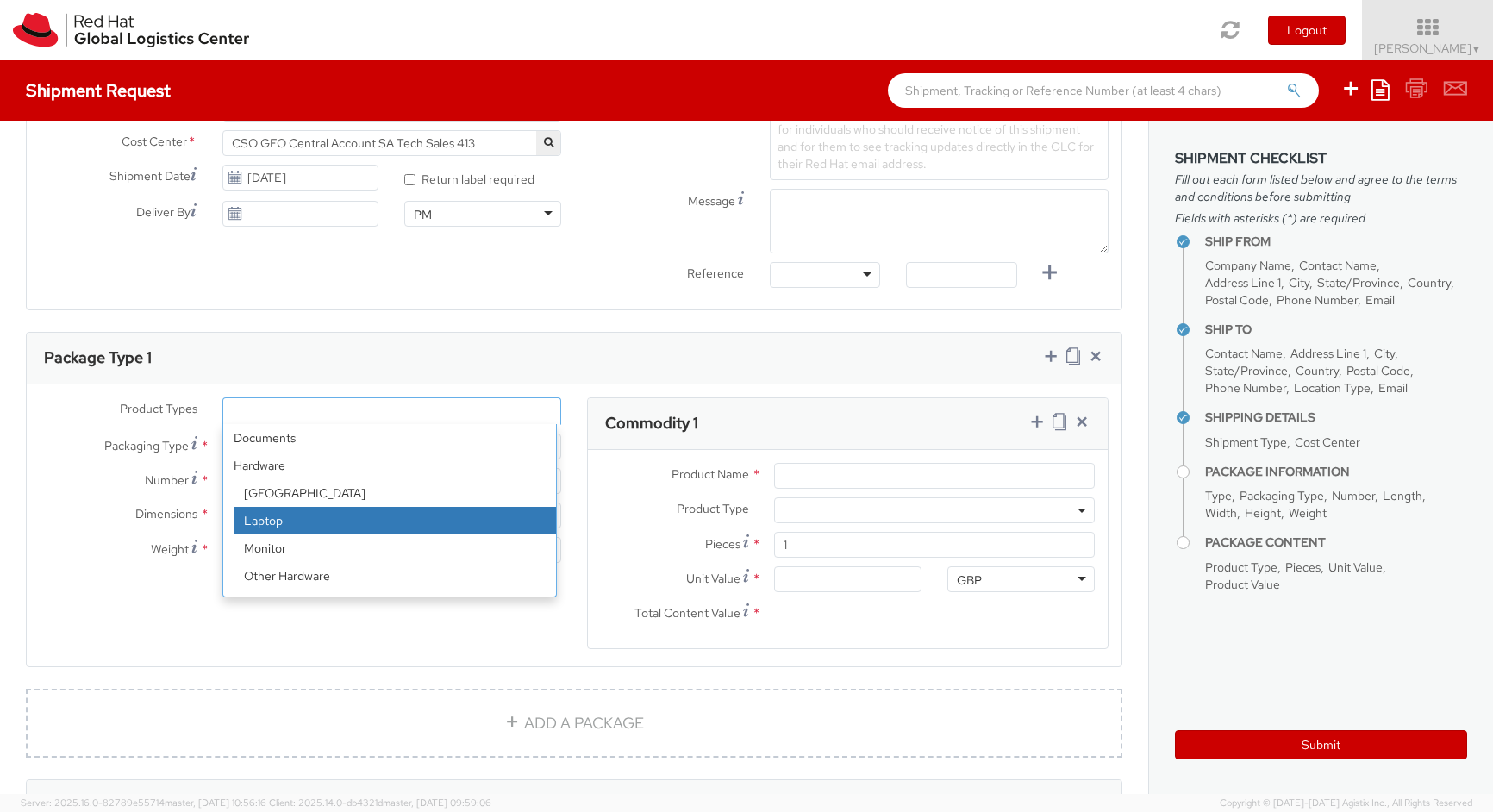
select select "LAPTOP"
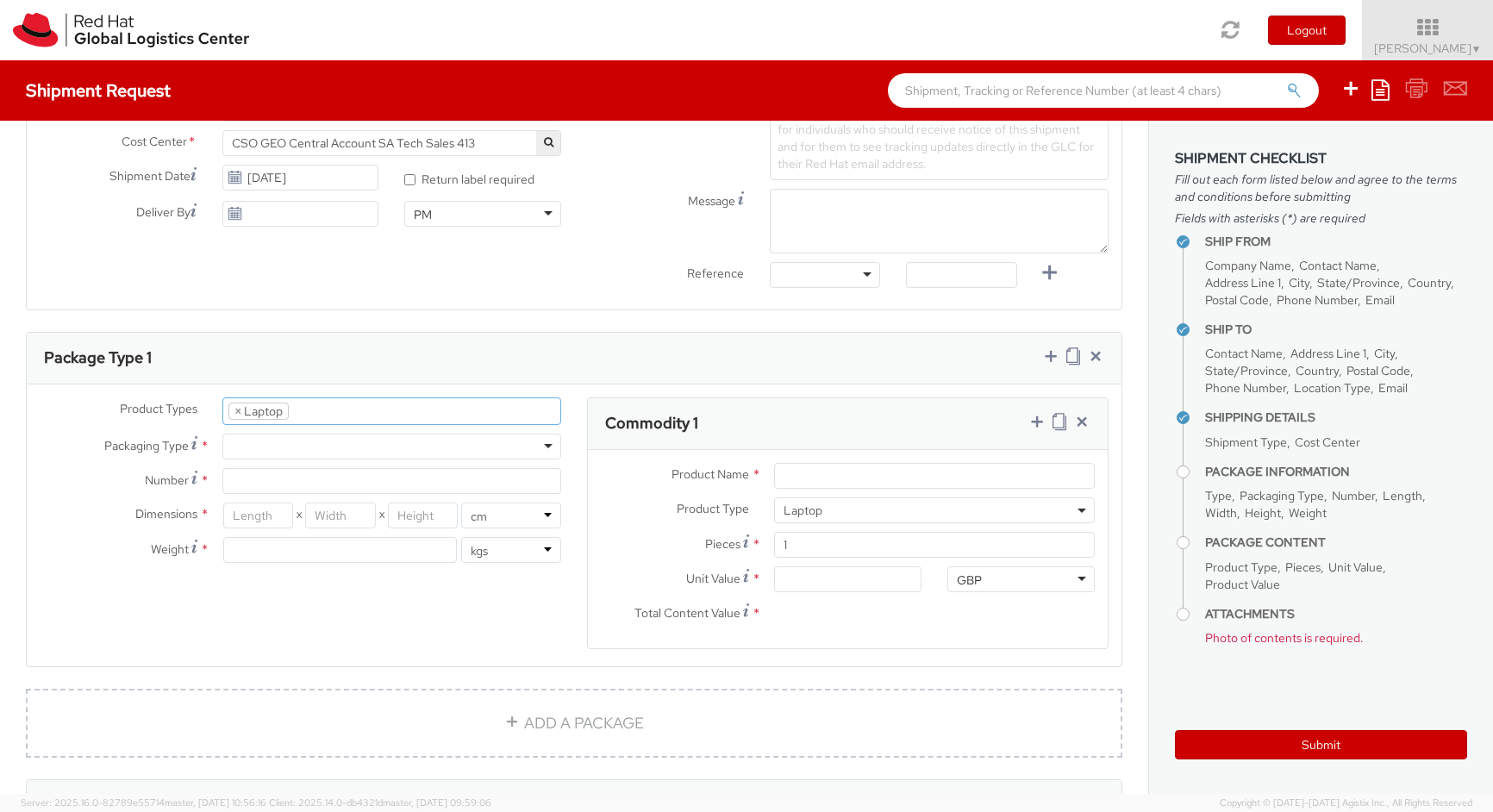
scroll to position [58, 0]
click at [300, 459] on div at bounding box center [391, 447] width 338 height 26
click at [298, 497] on div "Product Types * Documents Docking Station Laptop Monitor Other Hardware Server …" at bounding box center [300, 488] width 547 height 183
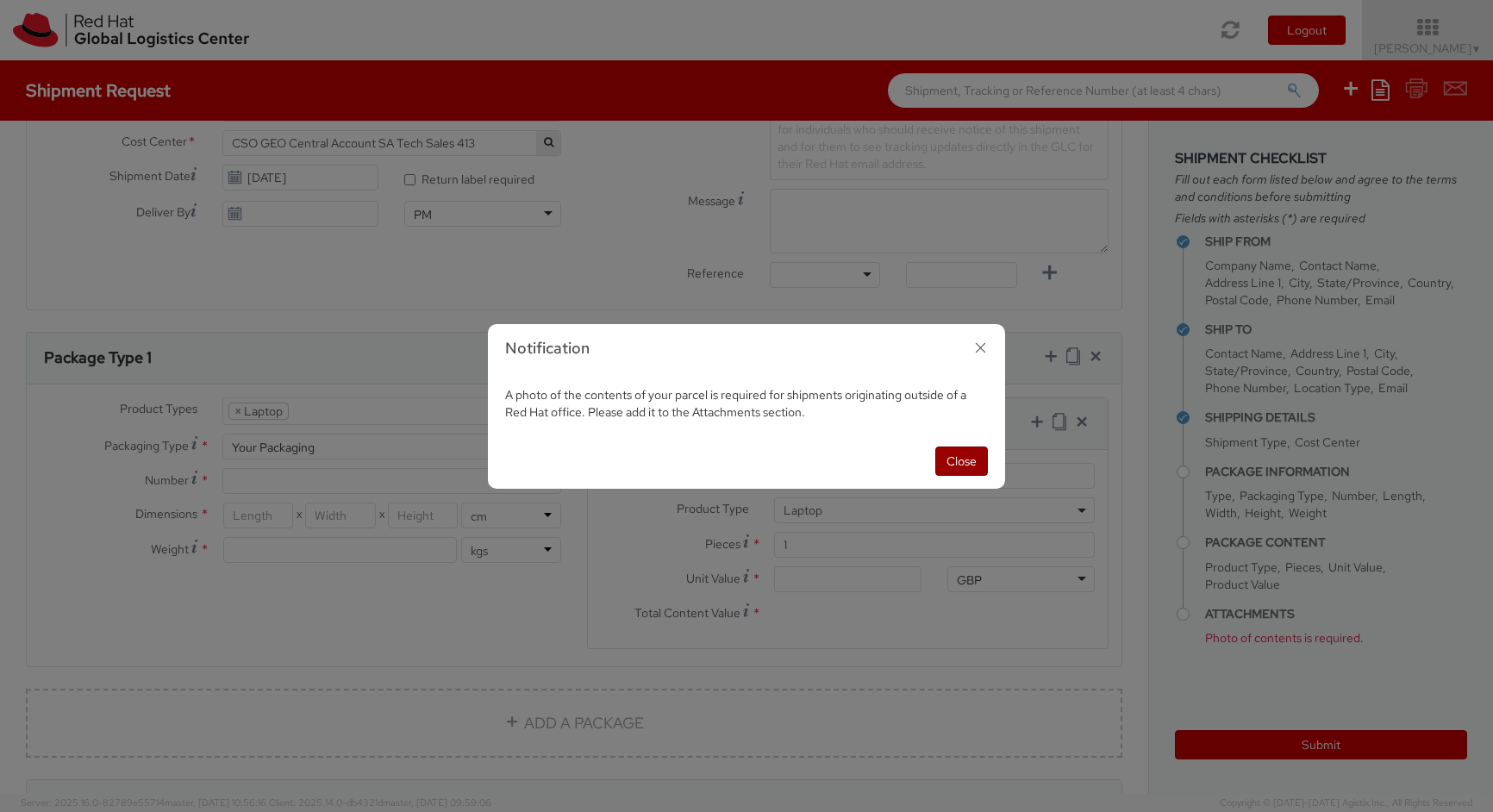
click at [970, 458] on button "Close" at bounding box center [962, 462] width 53 height 30
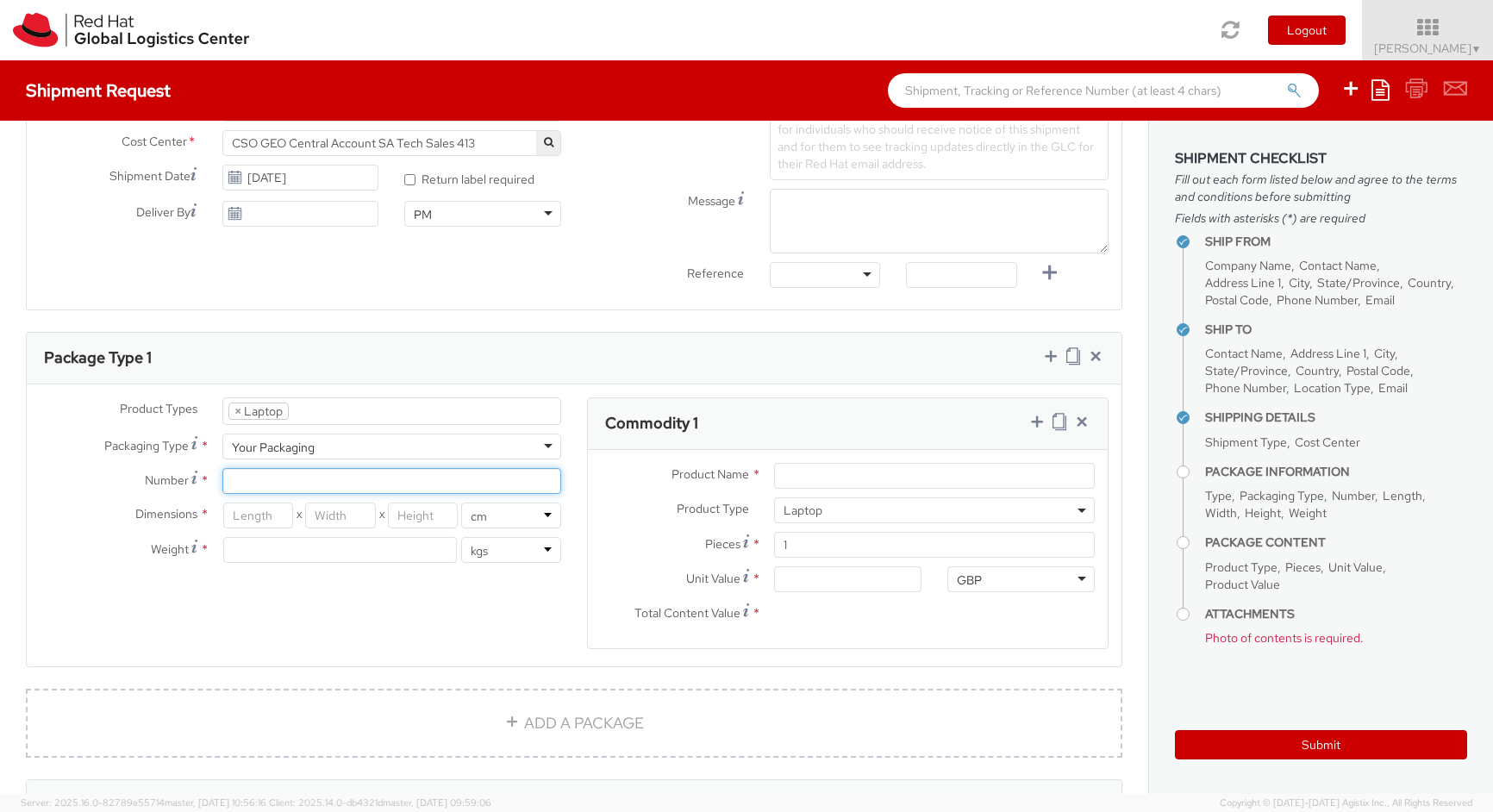
click at [319, 485] on input "Number *" at bounding box center [391, 481] width 338 height 26
click at [307, 488] on input "Number Number of identical packages of specified type and dimensions *" at bounding box center [391, 481] width 338 height 26
type input "1"
click at [858, 579] on input "Unit Value *" at bounding box center [848, 579] width 147 height 26
type input "0.00"
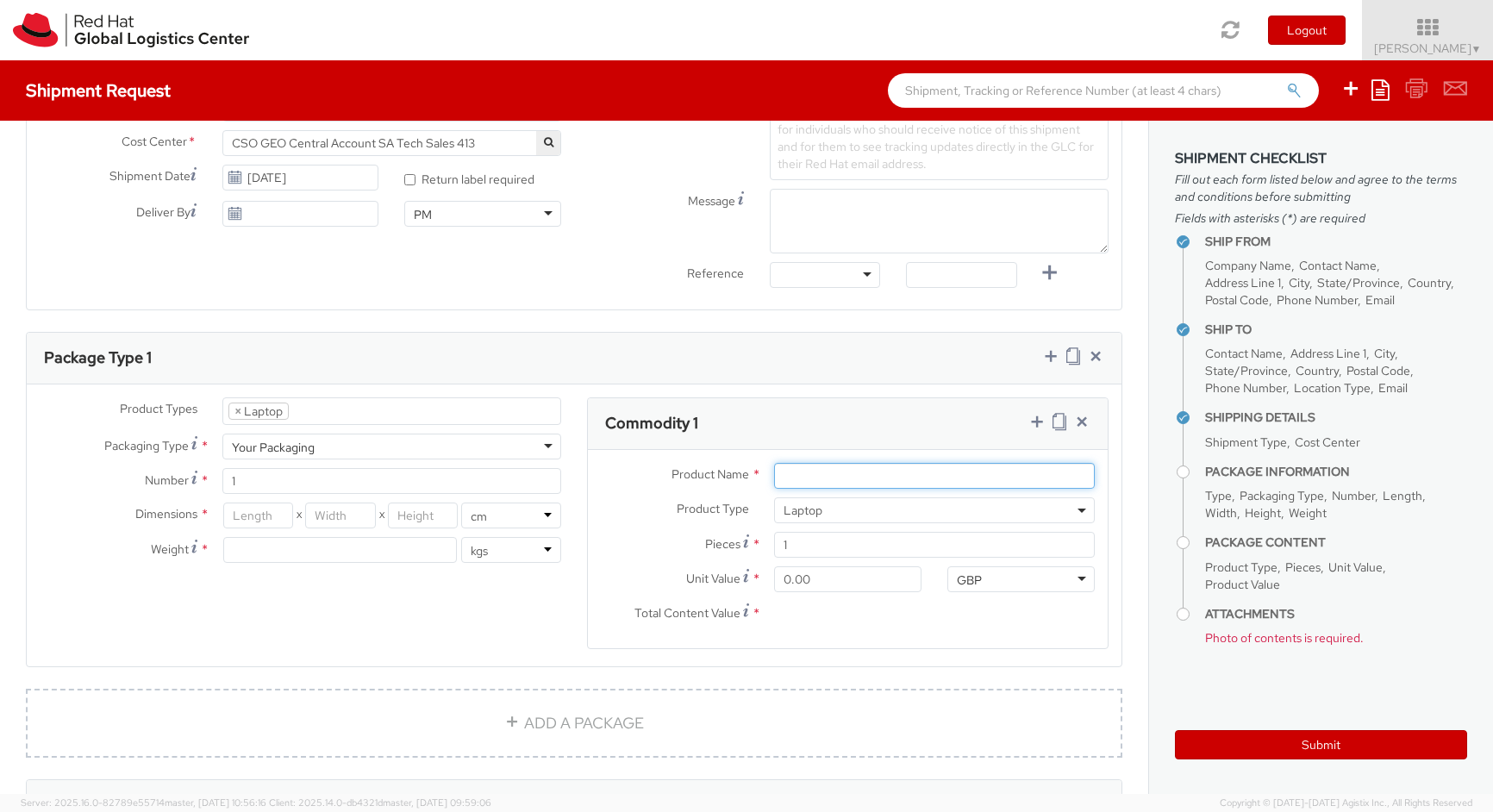
click at [819, 474] on input "Product Name *" at bounding box center [935, 476] width 321 height 26
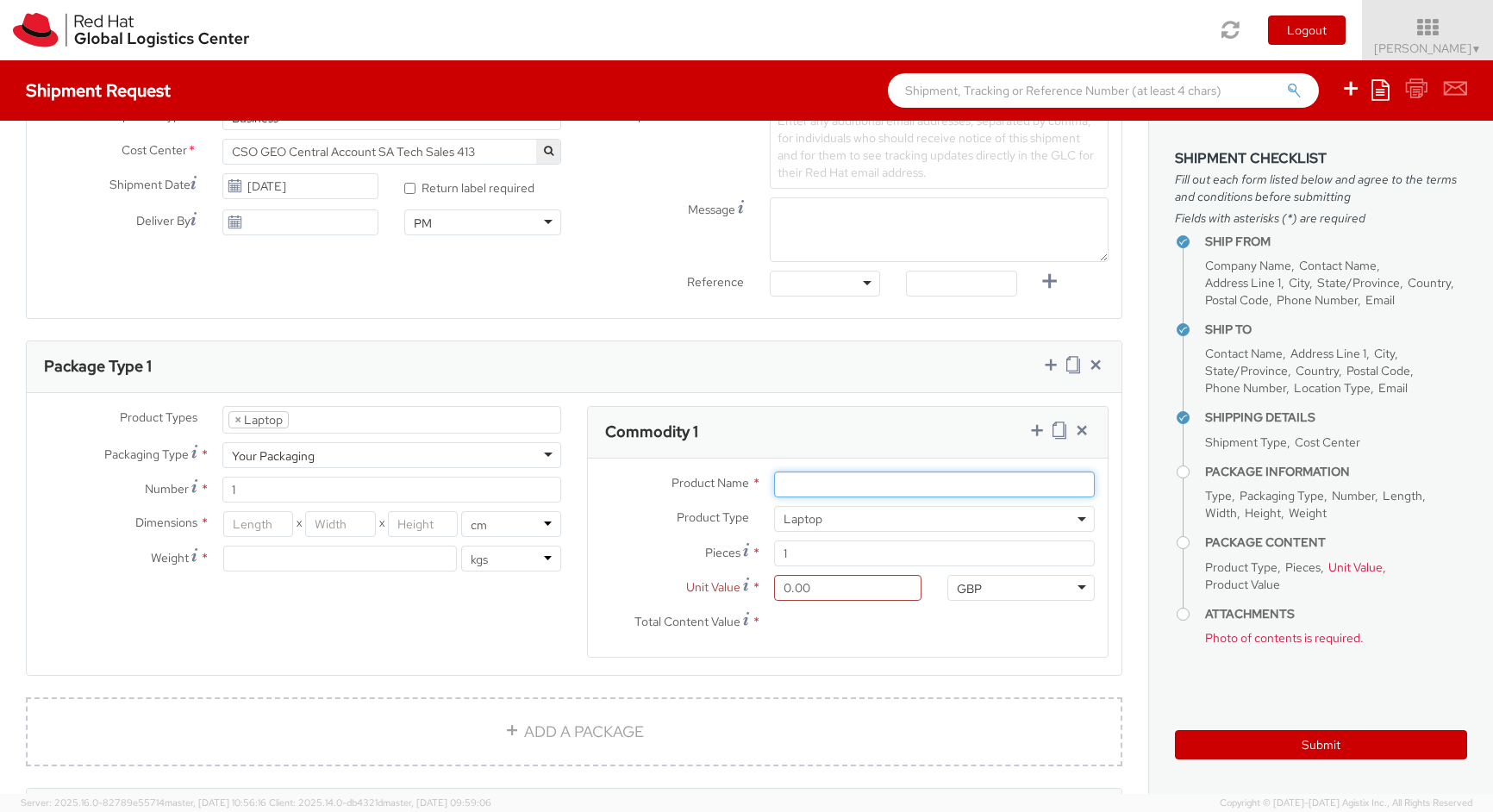
scroll to position [621, 0]
type input "Laptop"
click at [282, 526] on input "number" at bounding box center [259, 525] width 70 height 26
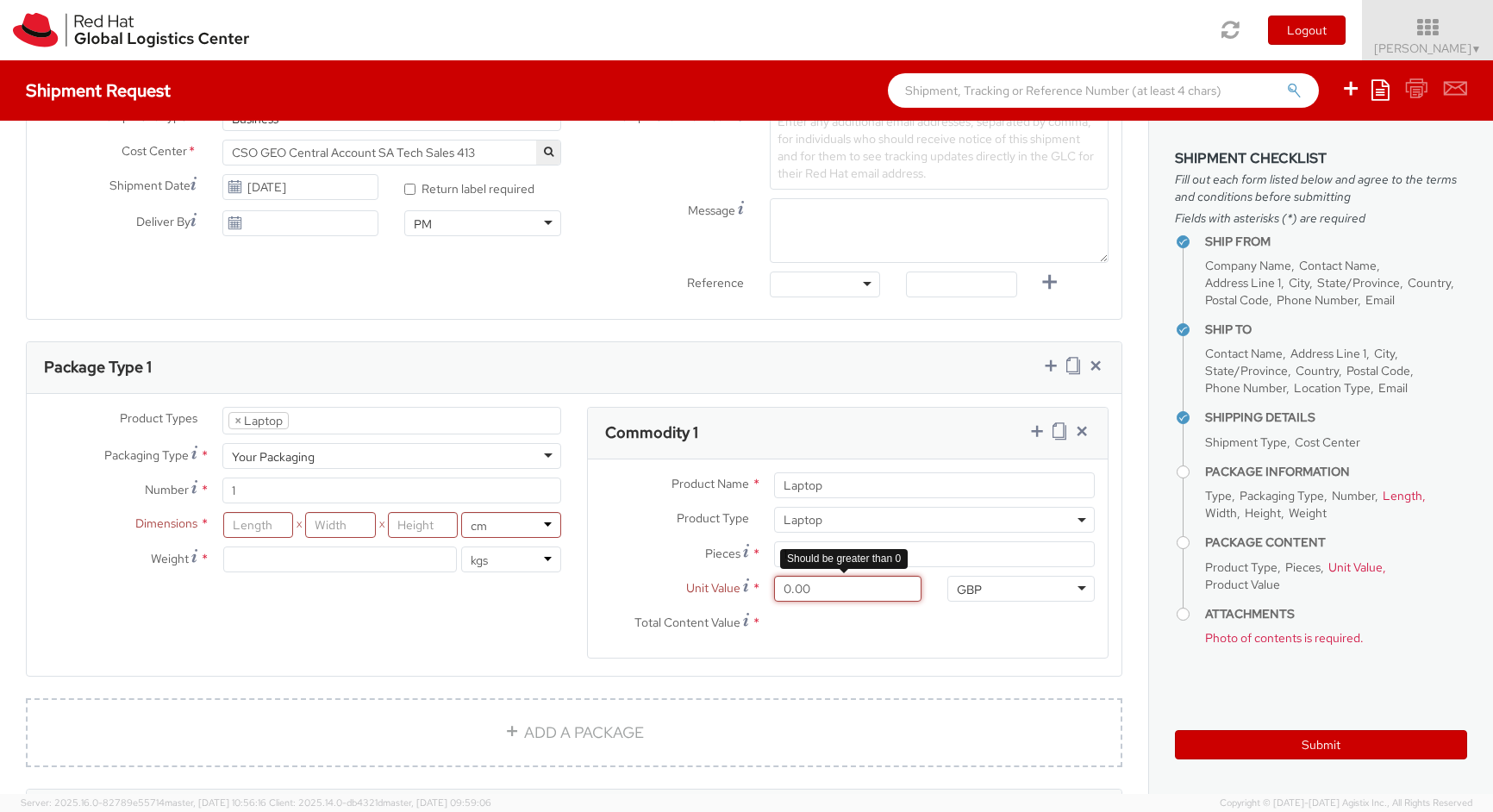
click at [777, 587] on input "0.00" at bounding box center [848, 589] width 147 height 26
type input "1.00"
click at [914, 639] on div "Total Content Value * 1.00" at bounding box center [761, 627] width 347 height 34
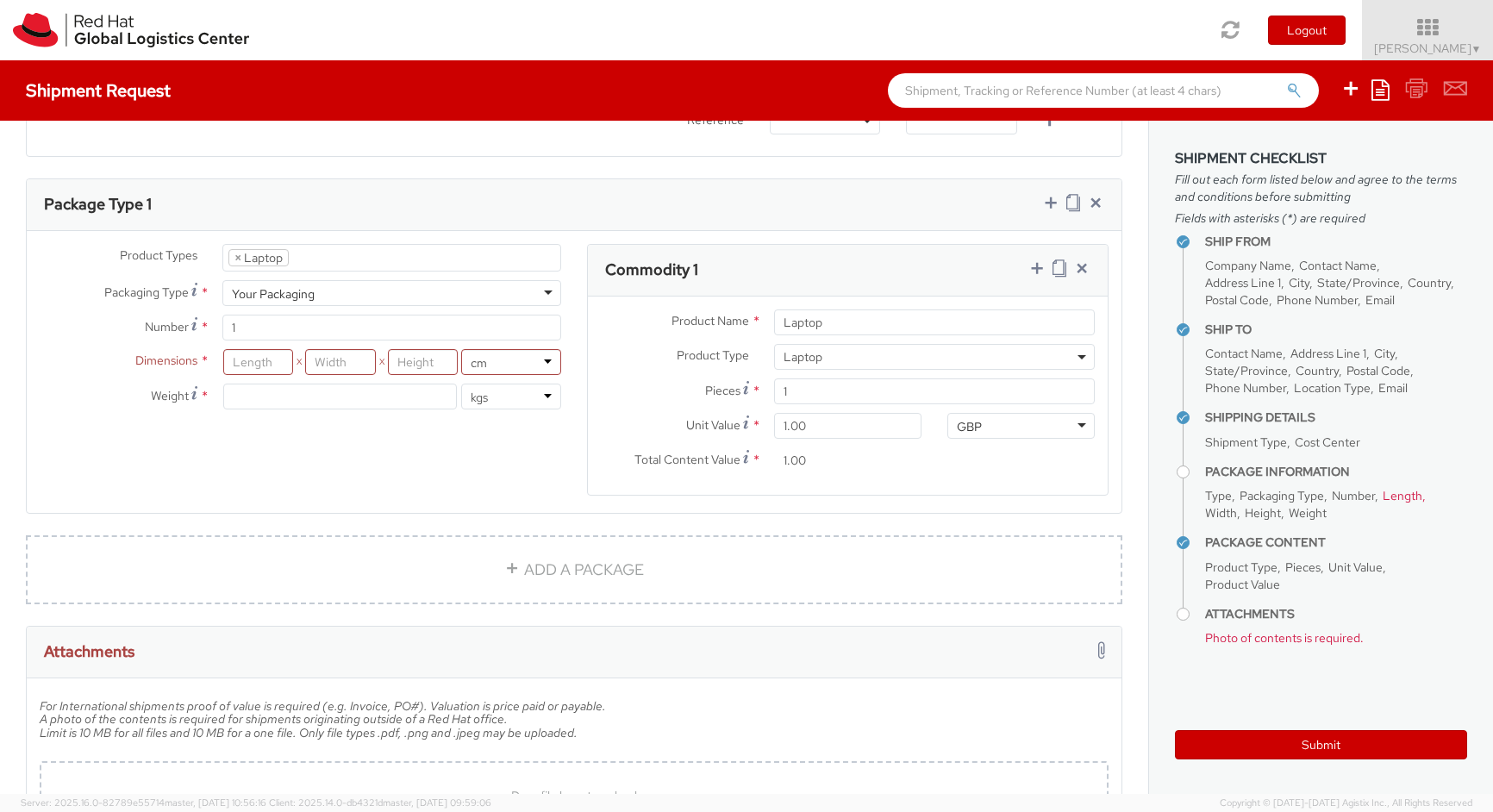
scroll to position [925, 0]
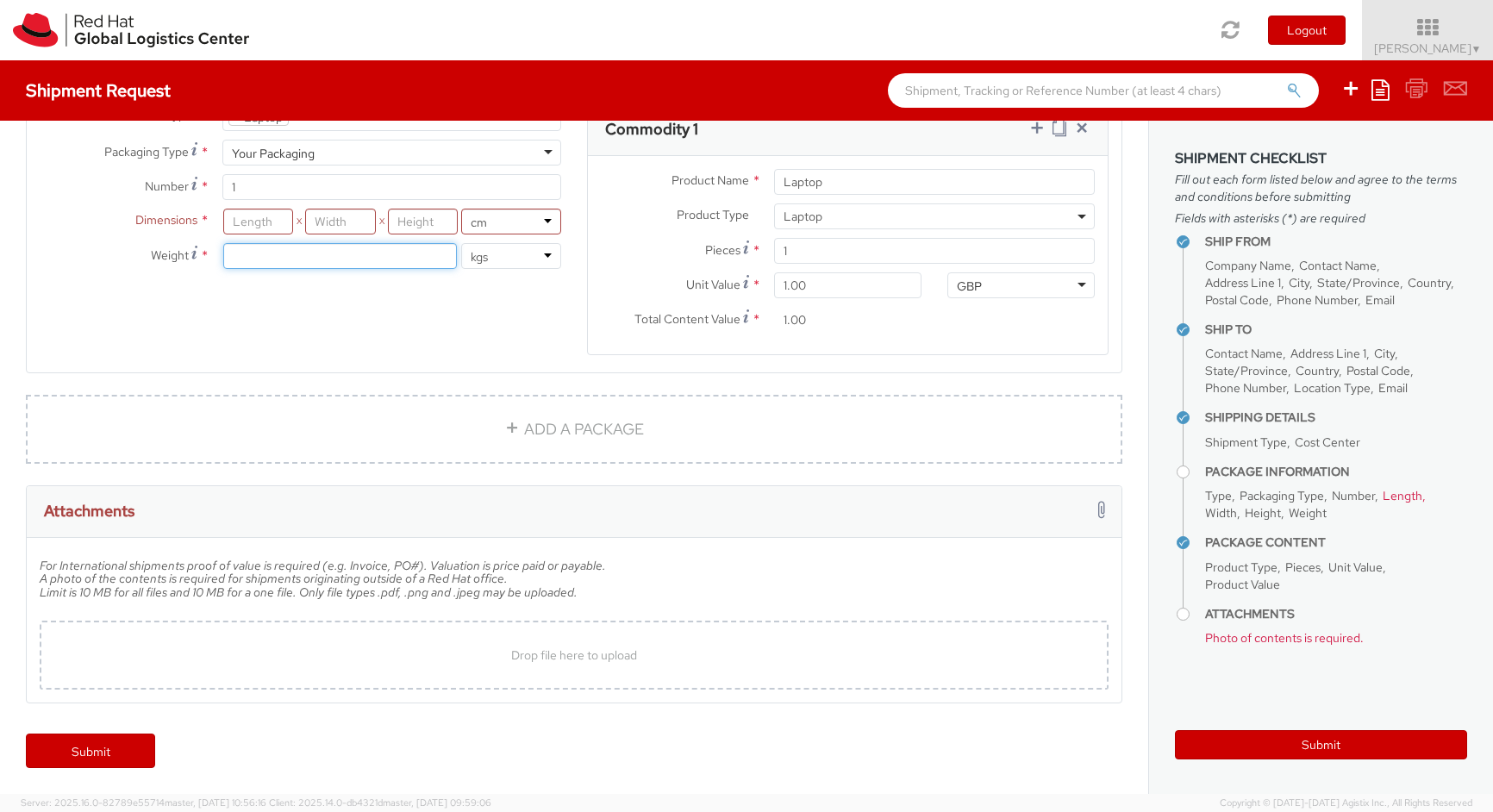
click at [367, 255] on input "number" at bounding box center [340, 256] width 234 height 26
type input "2.4"
click at [249, 215] on input "number" at bounding box center [259, 222] width 70 height 26
type input "53"
click at [358, 212] on input "number" at bounding box center [340, 222] width 70 height 26
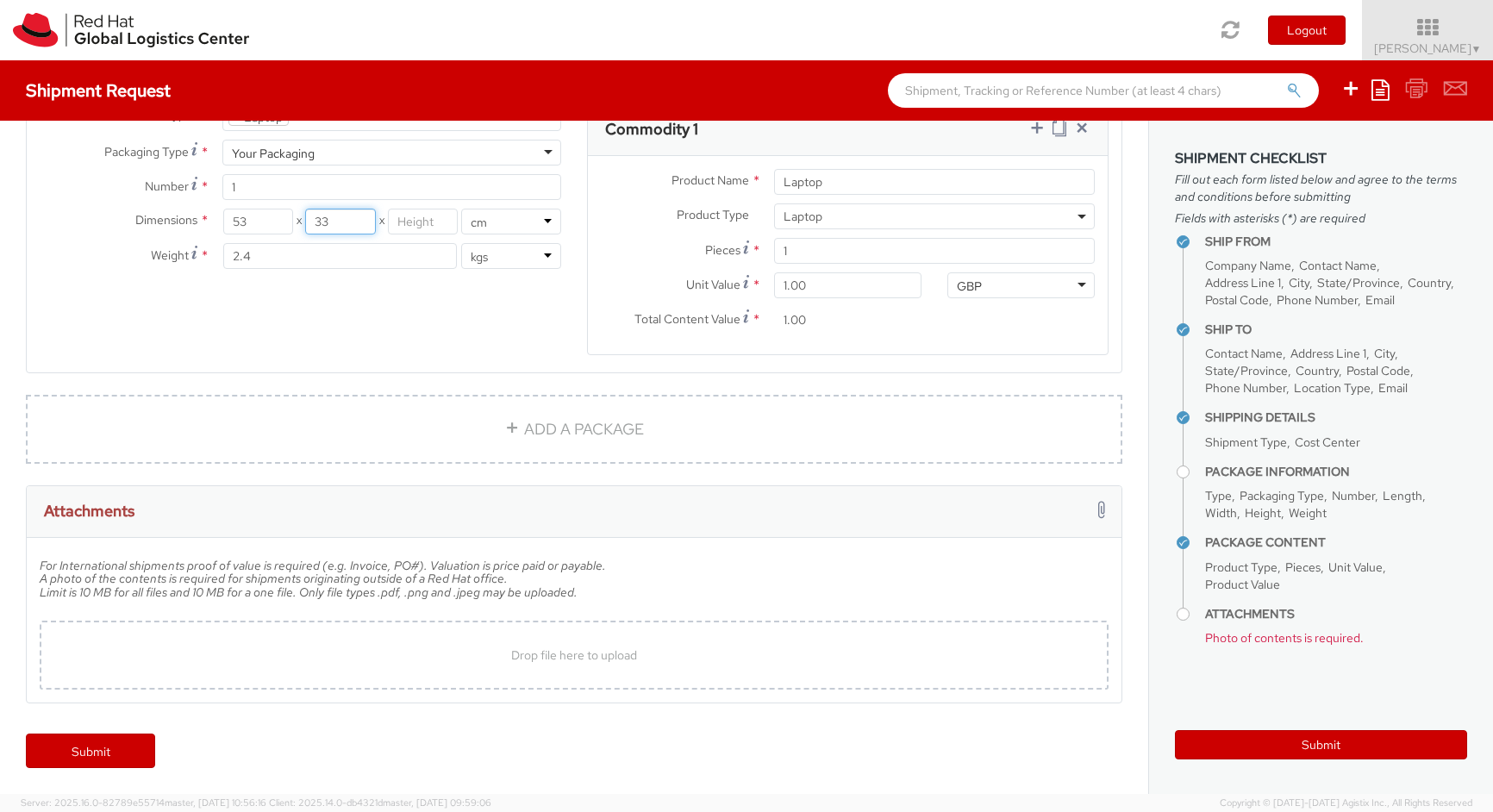
type input "33"
click at [432, 222] on input "number" at bounding box center [423, 222] width 70 height 26
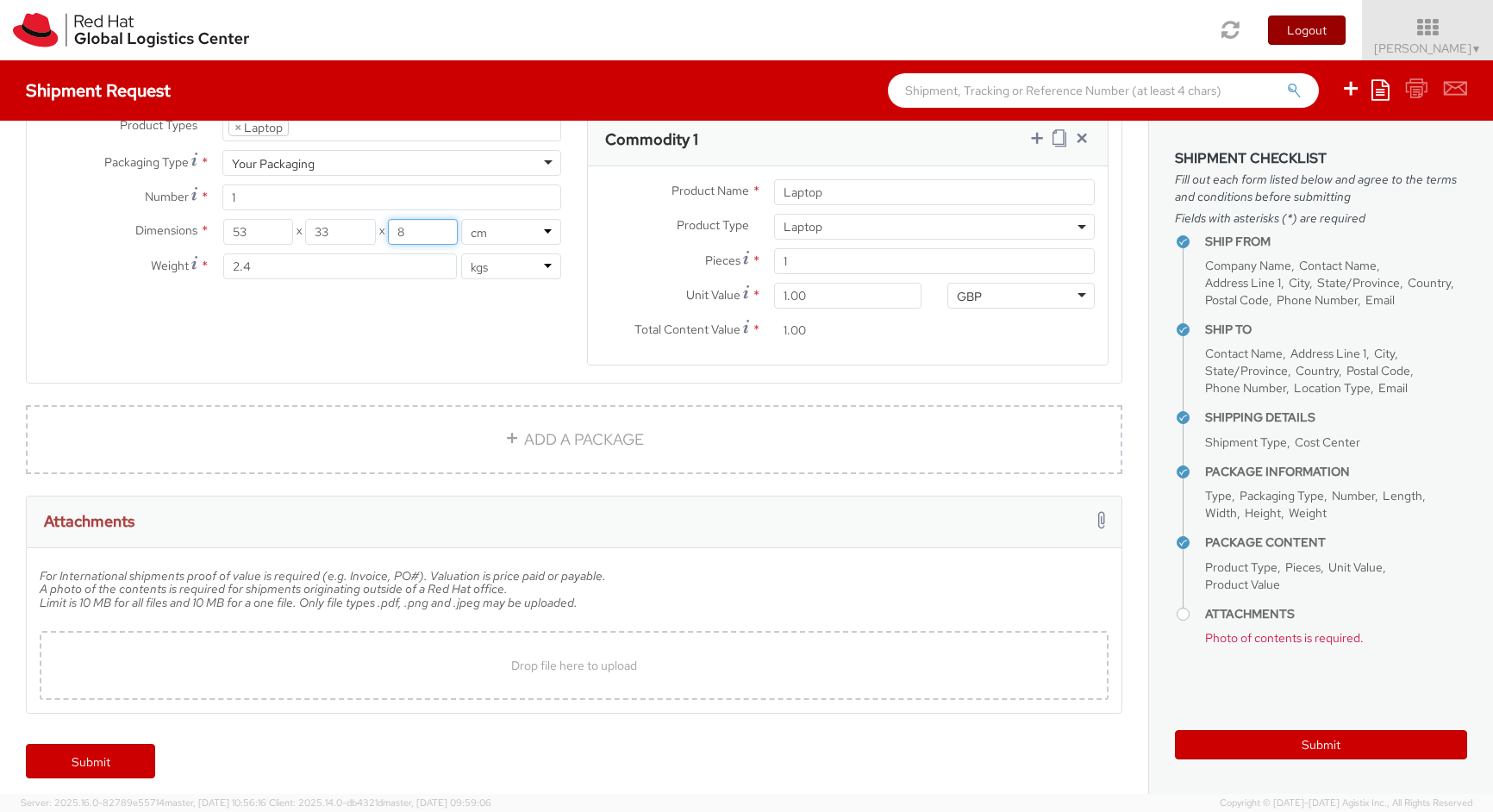
type input "8"
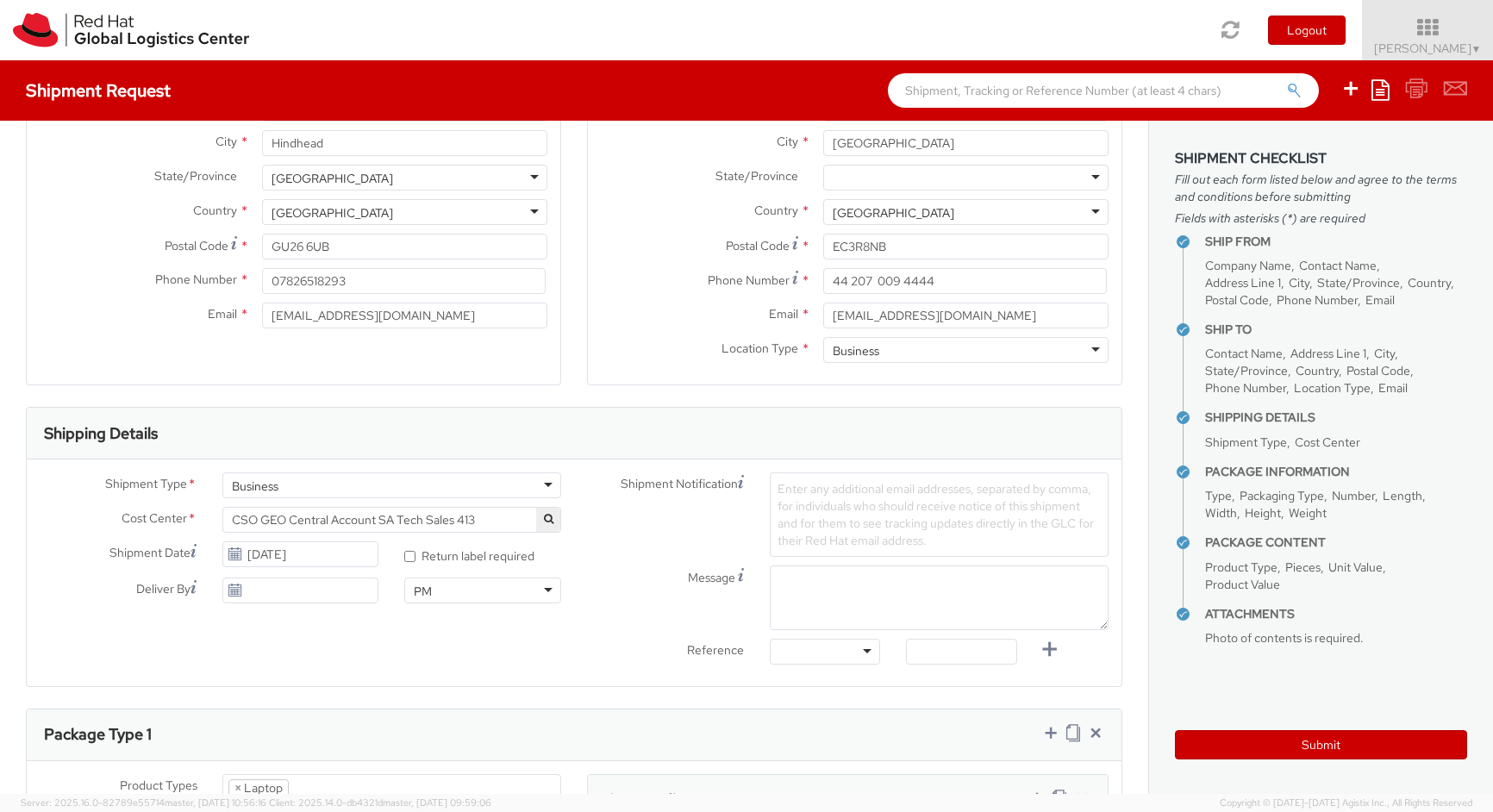
scroll to position [243, 0]
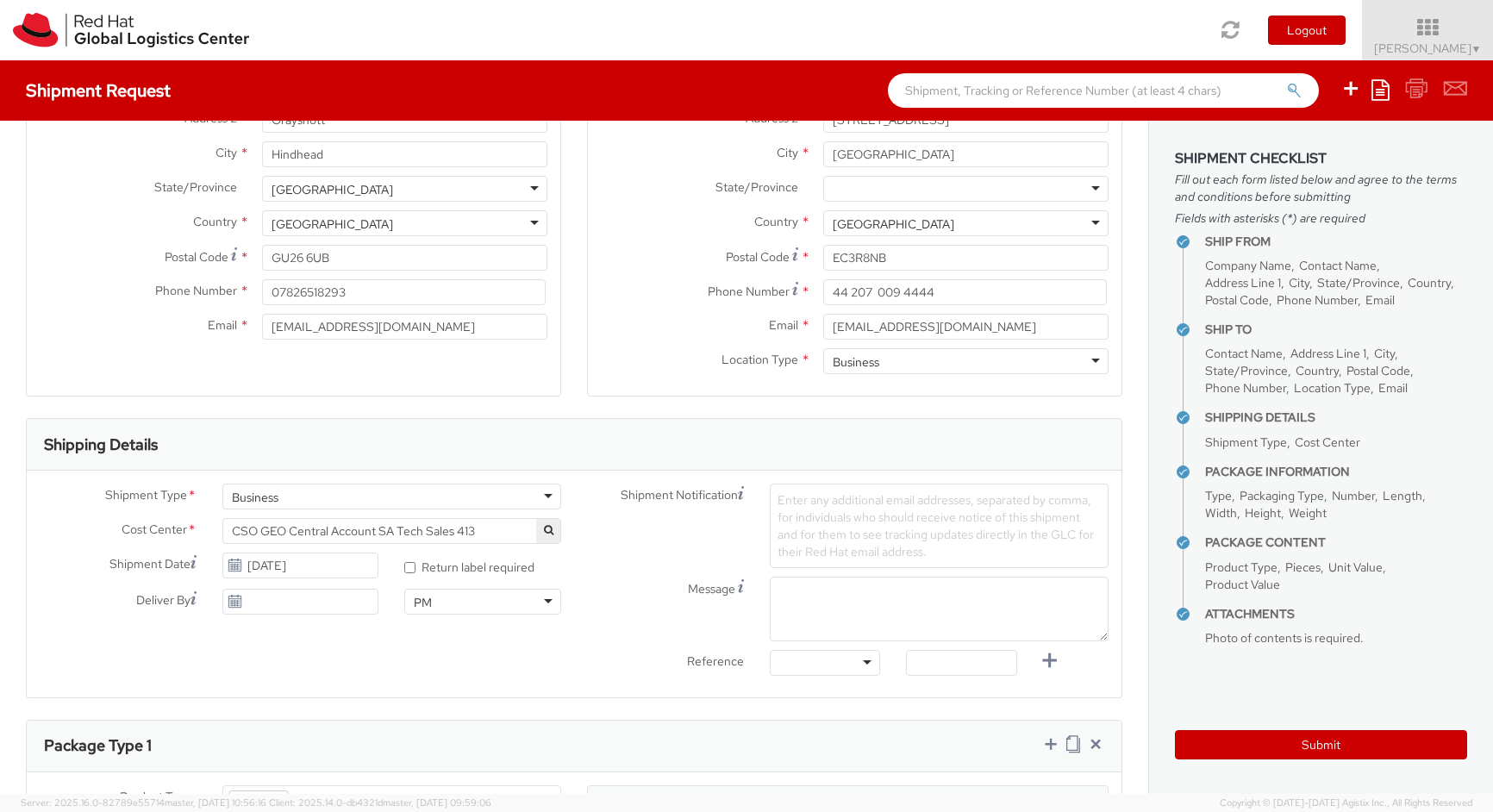
click at [544, 534] on icon "button" at bounding box center [549, 529] width 9 height 10
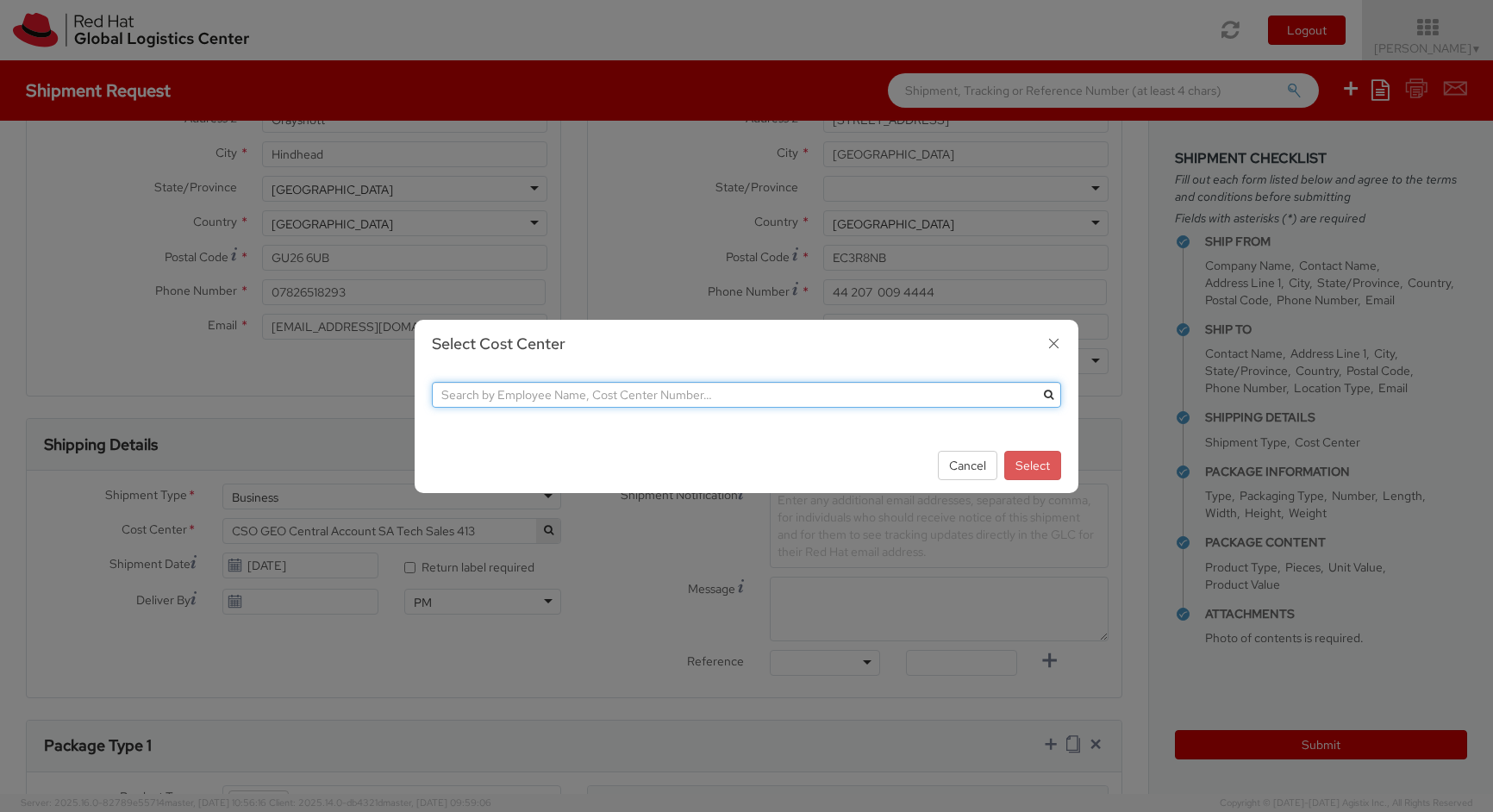
click at [717, 384] on input "text" at bounding box center [746, 395] width 630 height 26
type input "850"
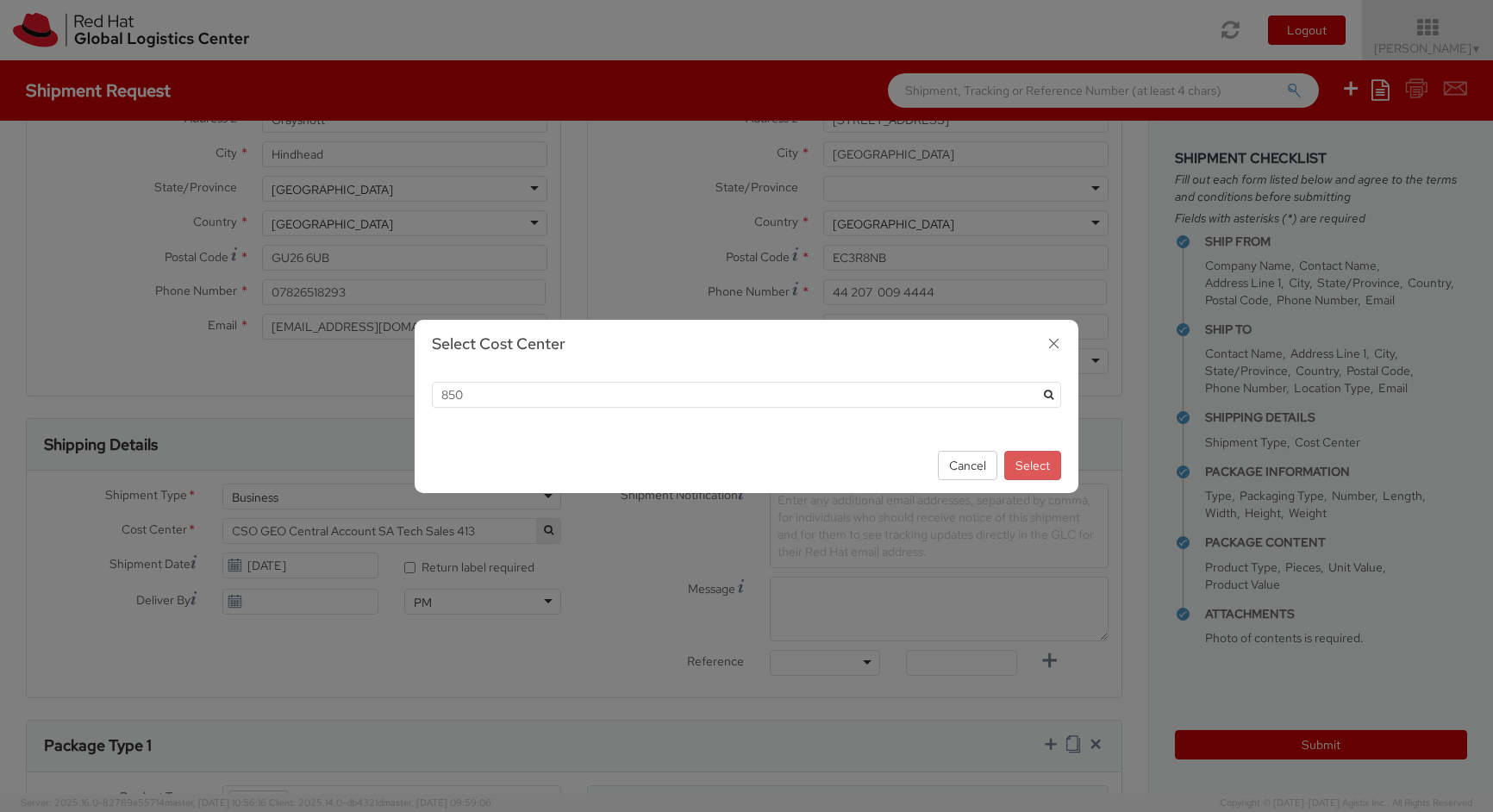
click at [1048, 399] on icon "submit" at bounding box center [1049, 394] width 9 height 10
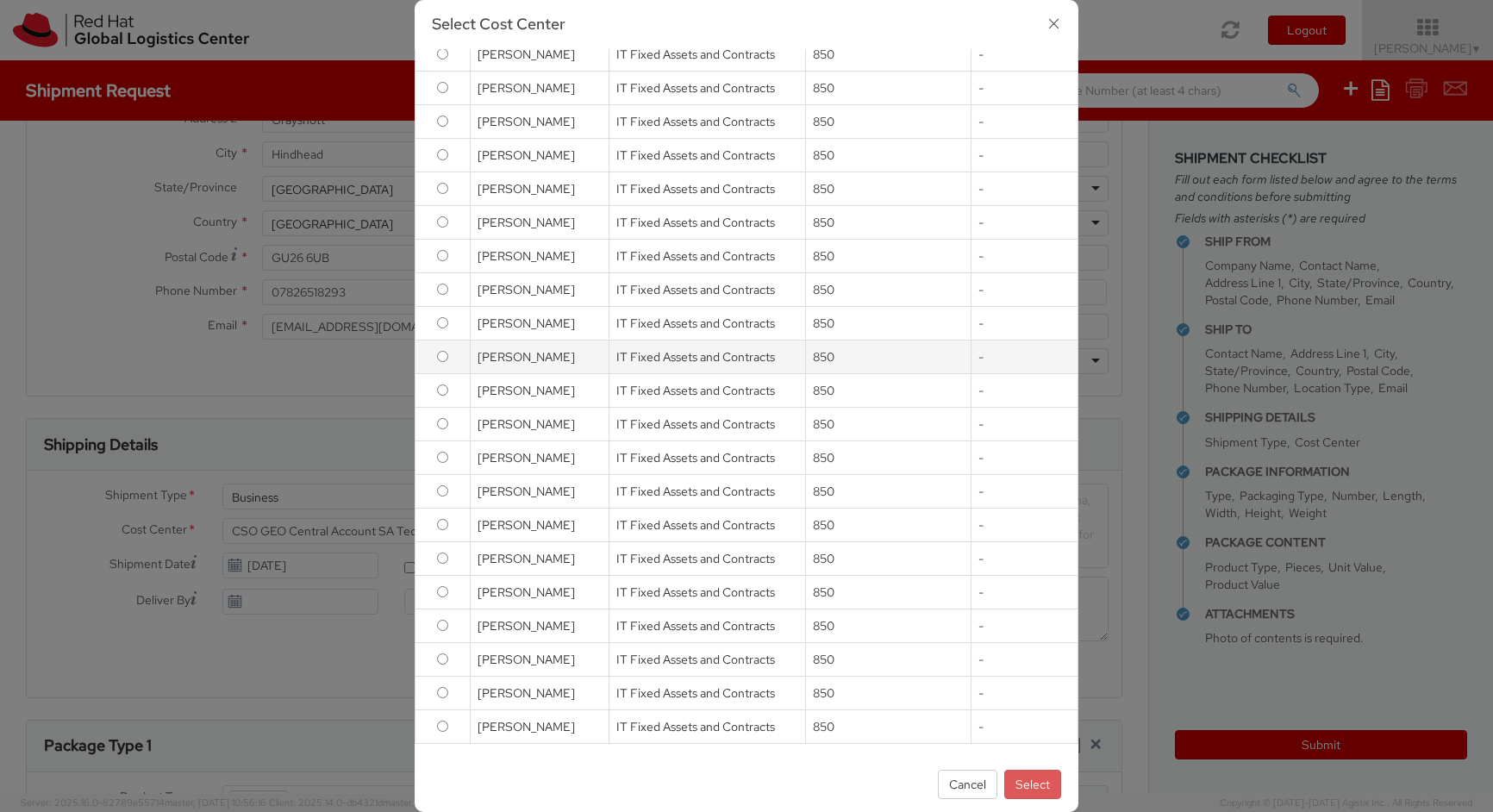
scroll to position [0, 0]
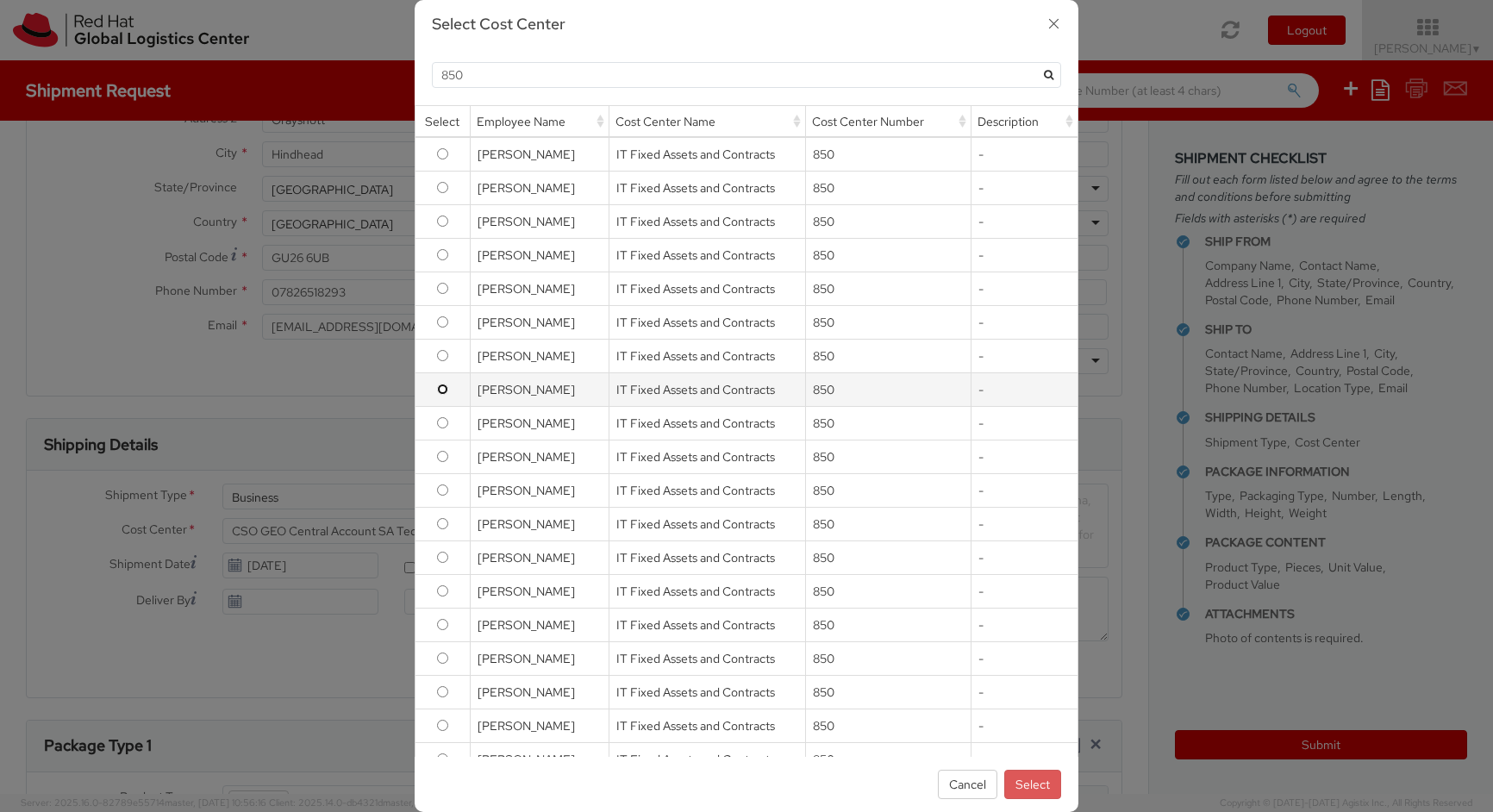
click at [443, 393] on input "radio" at bounding box center [442, 389] width 11 height 11
radio input "true"
click at [1036, 788] on button "Select" at bounding box center [1032, 784] width 57 height 30
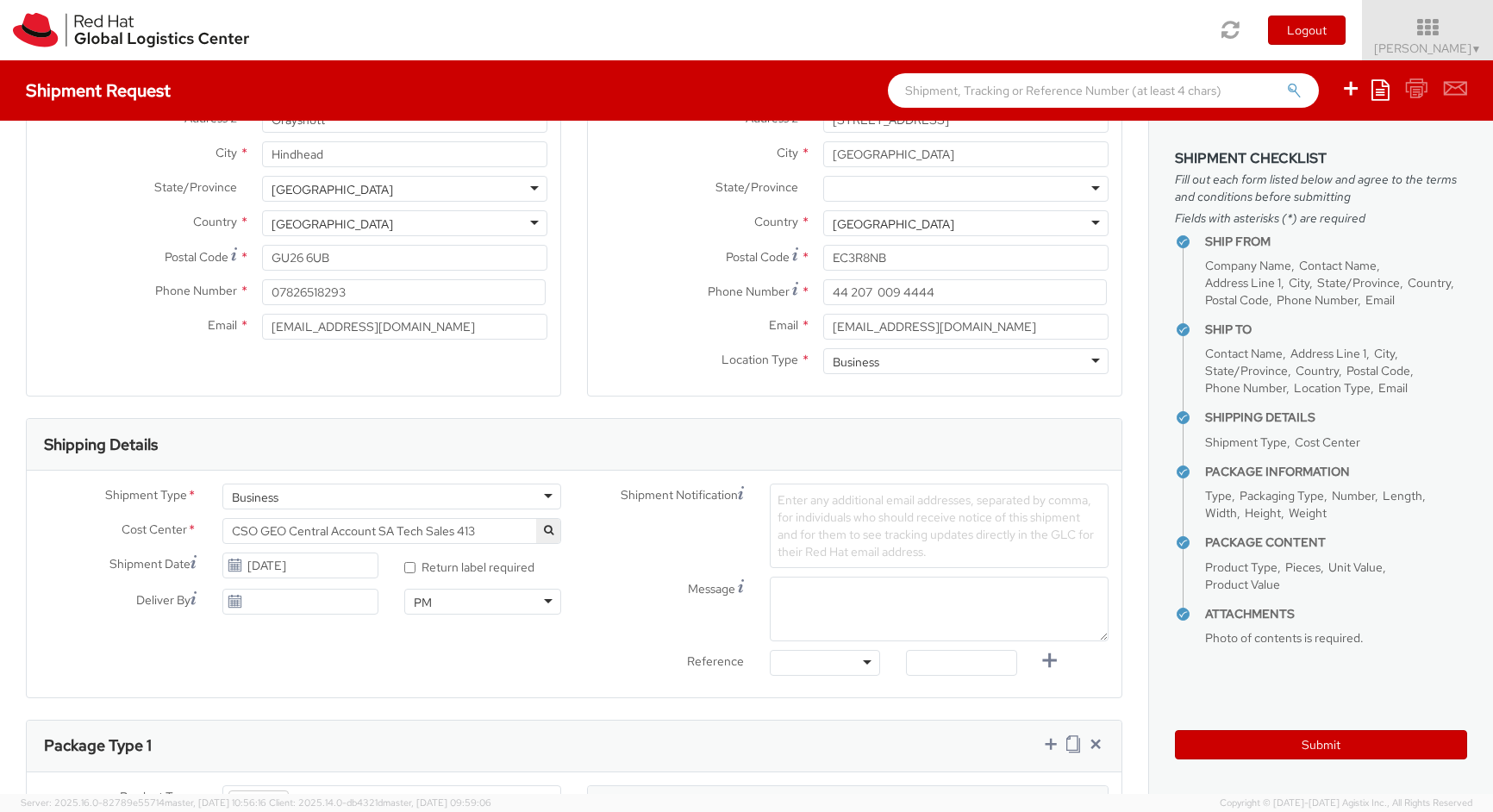
select select "850"
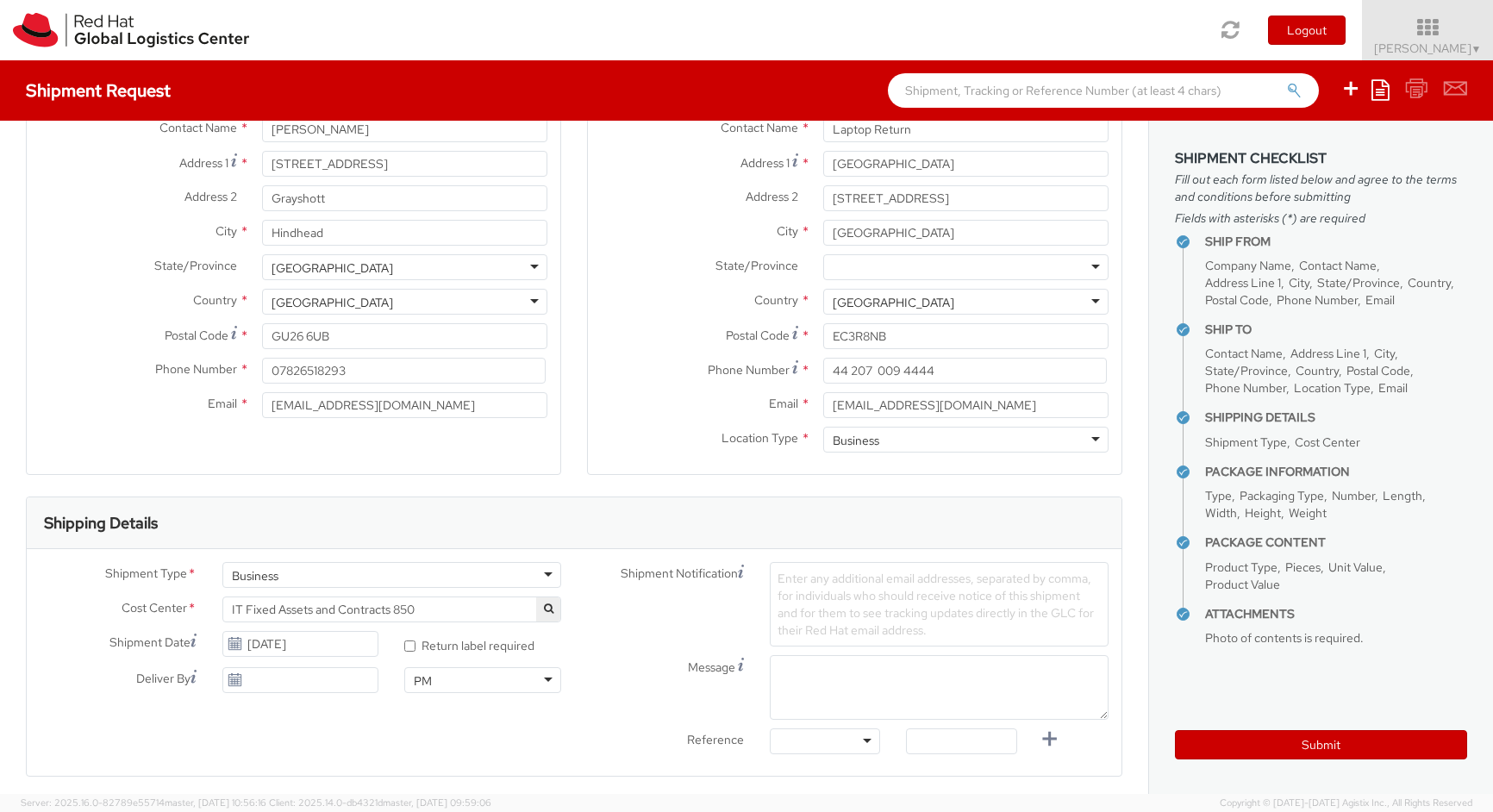
scroll to position [205, 0]
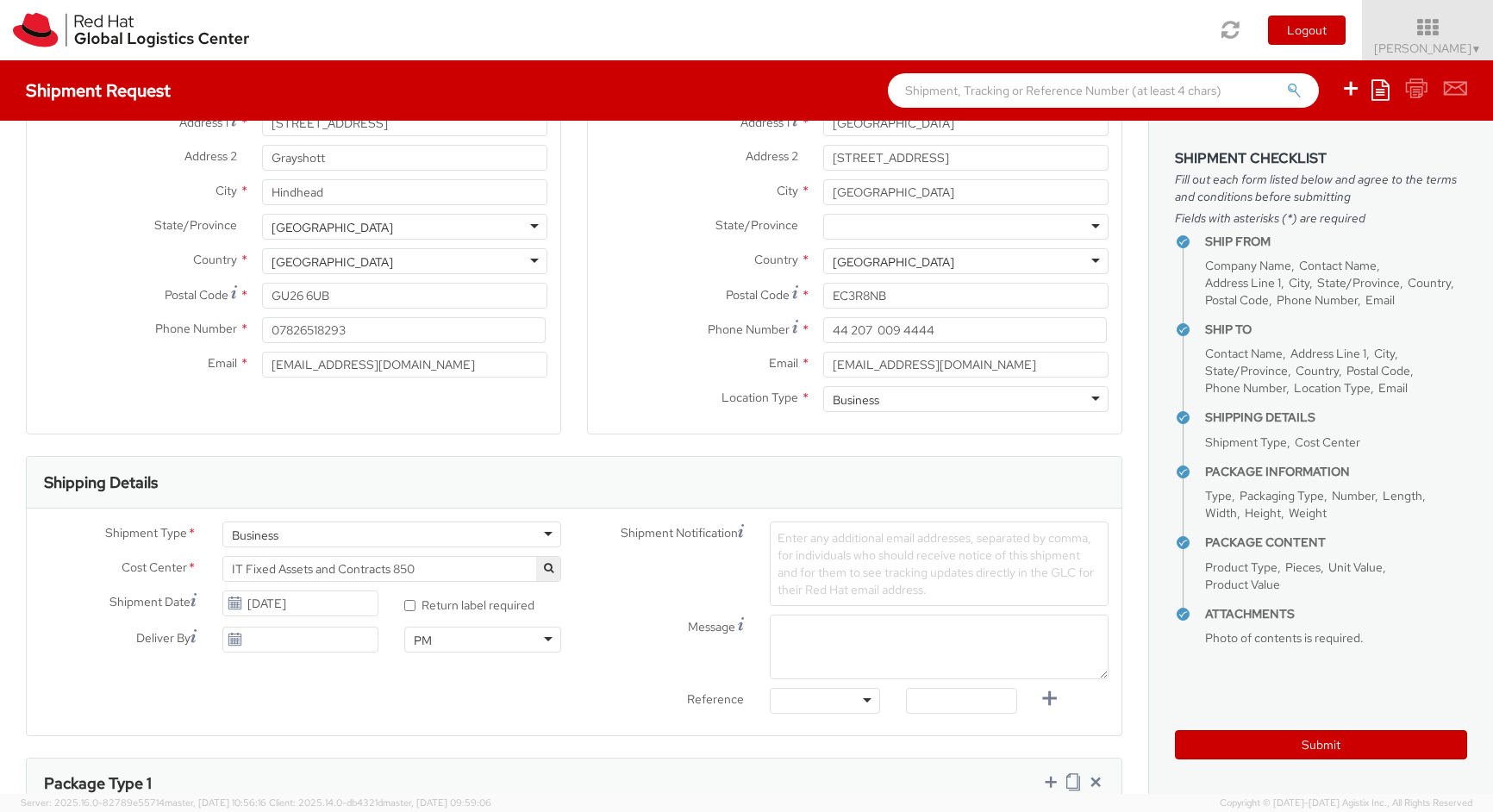
click at [852, 703] on div at bounding box center [825, 701] width 111 height 26
click at [838, 730] on div "Shipment Type * Business Business Batch Business Cost Center * IT Fixed Assets …" at bounding box center [574, 622] width 1095 height 227
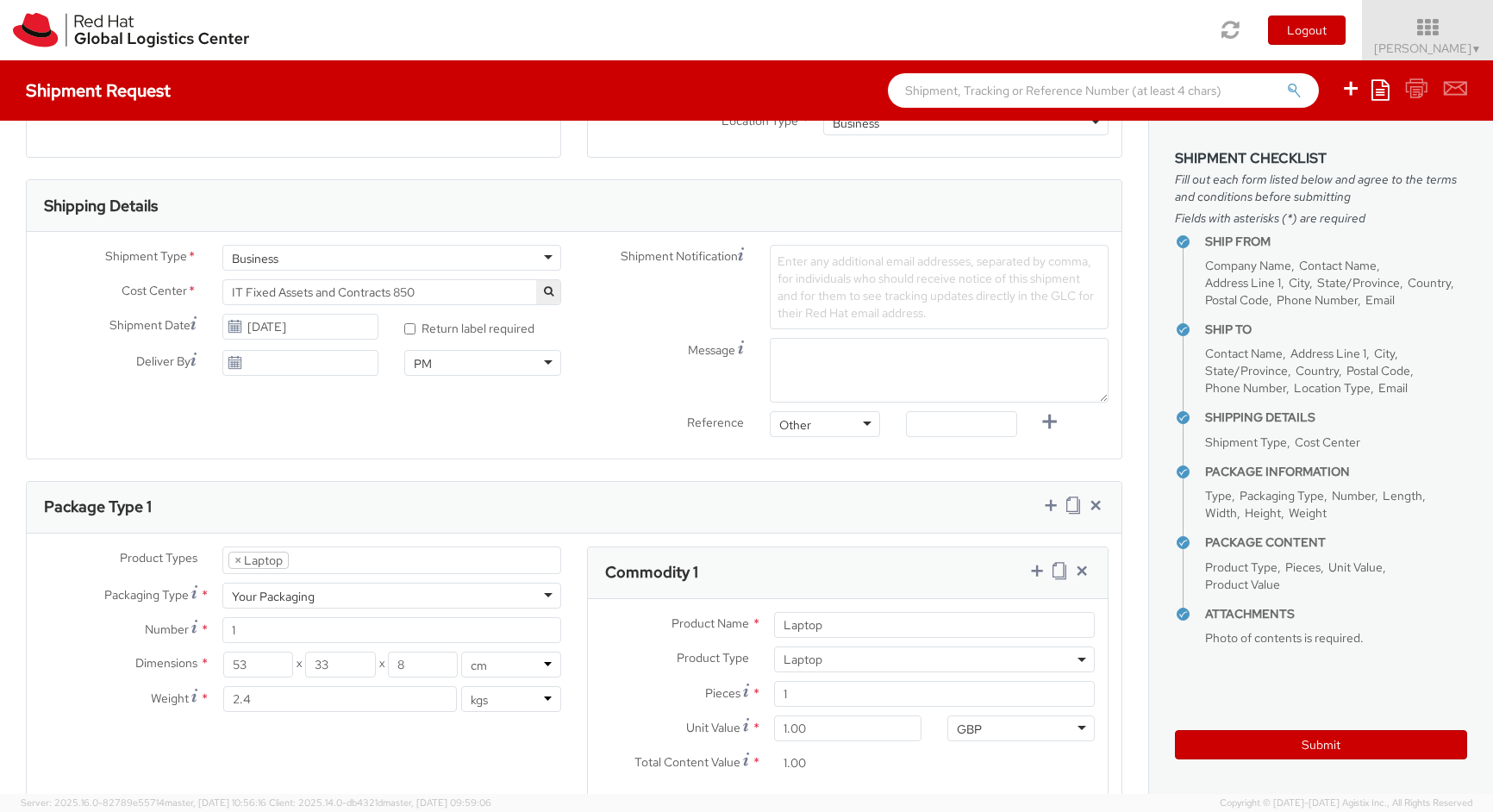
scroll to position [582, 0]
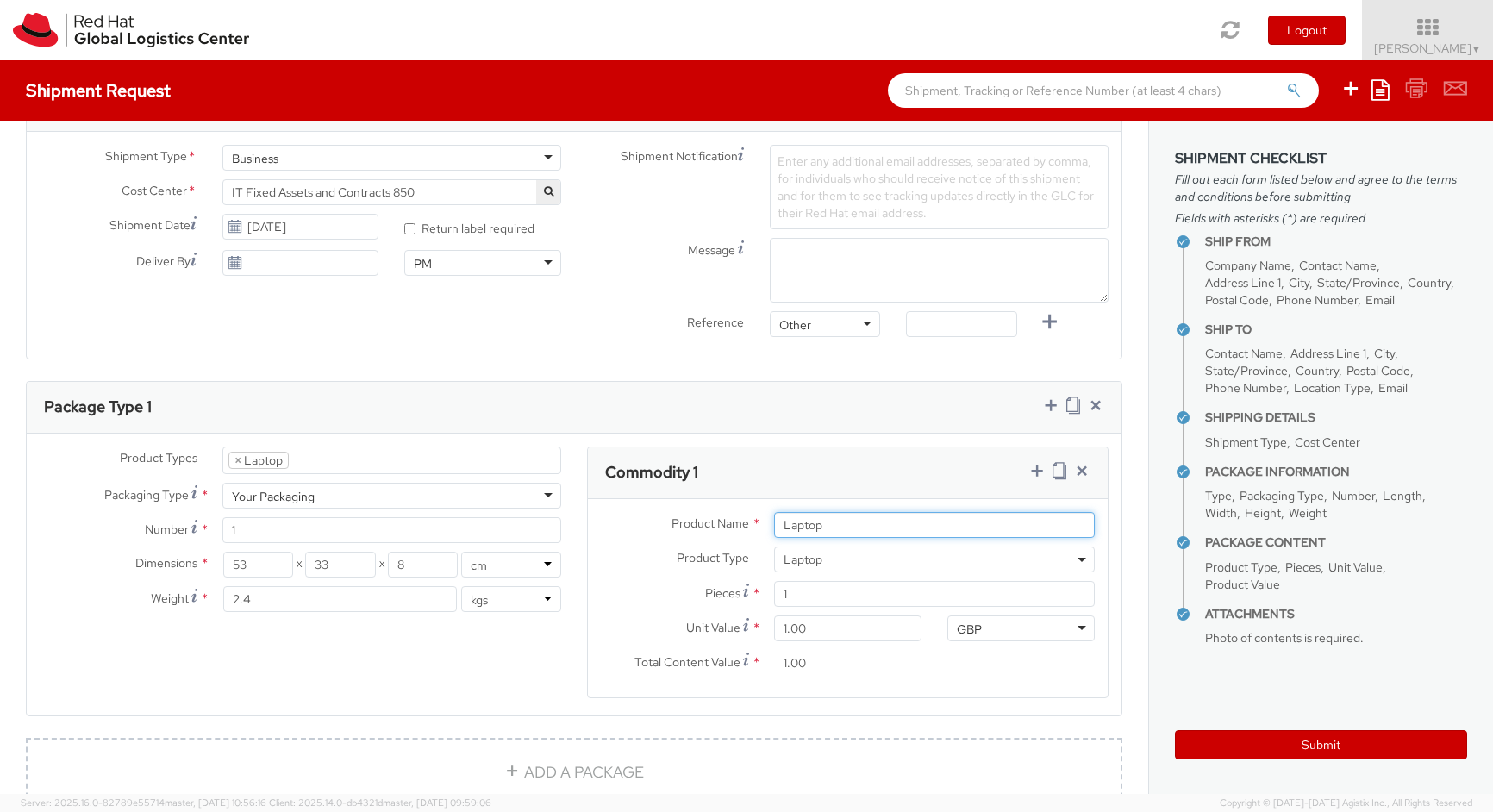
drag, startPoint x: 870, startPoint y: 527, endPoint x: 662, endPoint y: 518, distance: 208.2
click at [774, 518] on input "Laptop" at bounding box center [935, 525] width 321 height 26
type input "Lenovo Thinkpad"
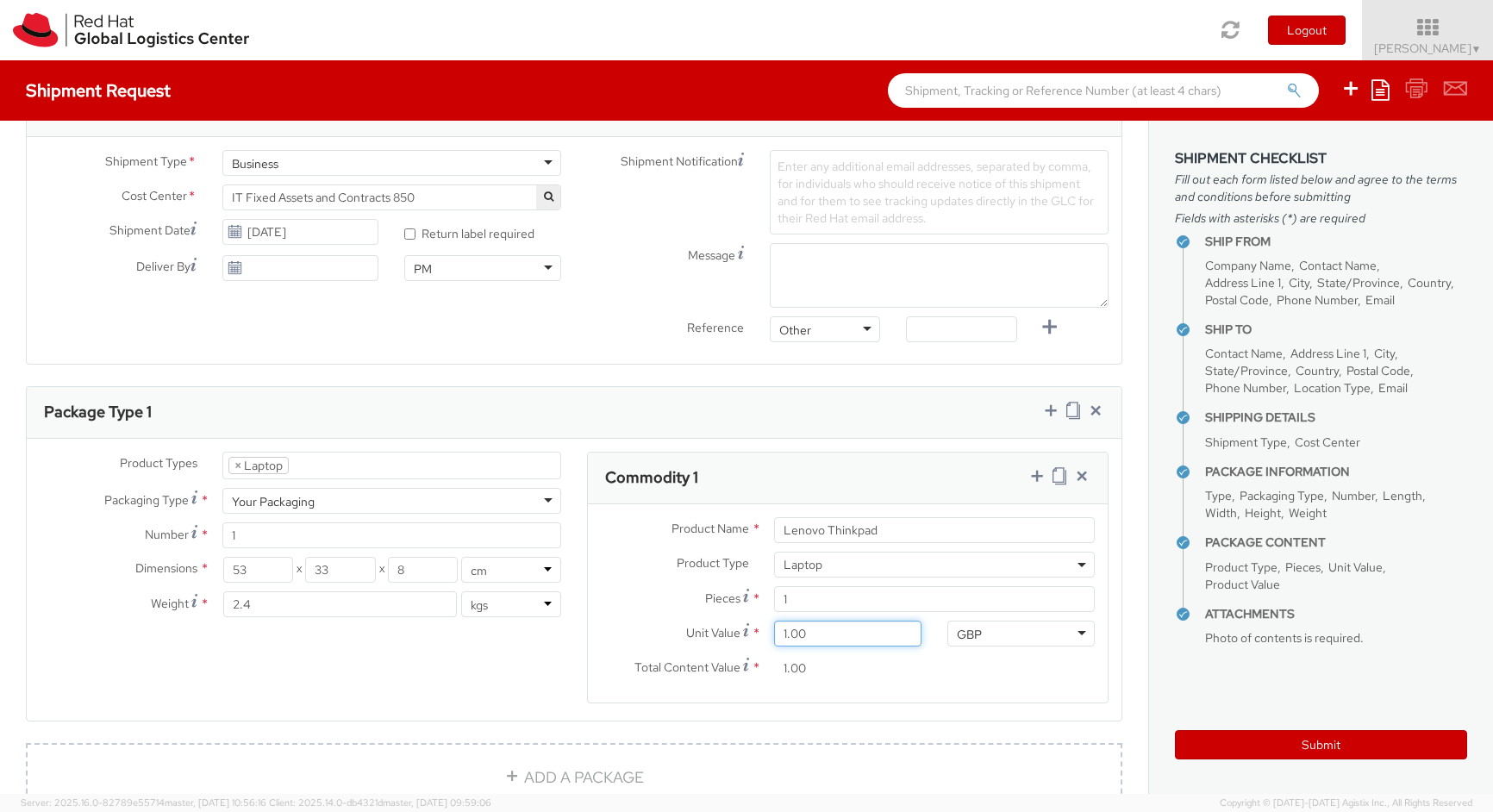
drag, startPoint x: 817, startPoint y: 632, endPoint x: 699, endPoint y: 623, distance: 118.3
click at [774, 627] on input "1.00" at bounding box center [848, 633] width 147 height 26
type input "4.00"
type input "40.00"
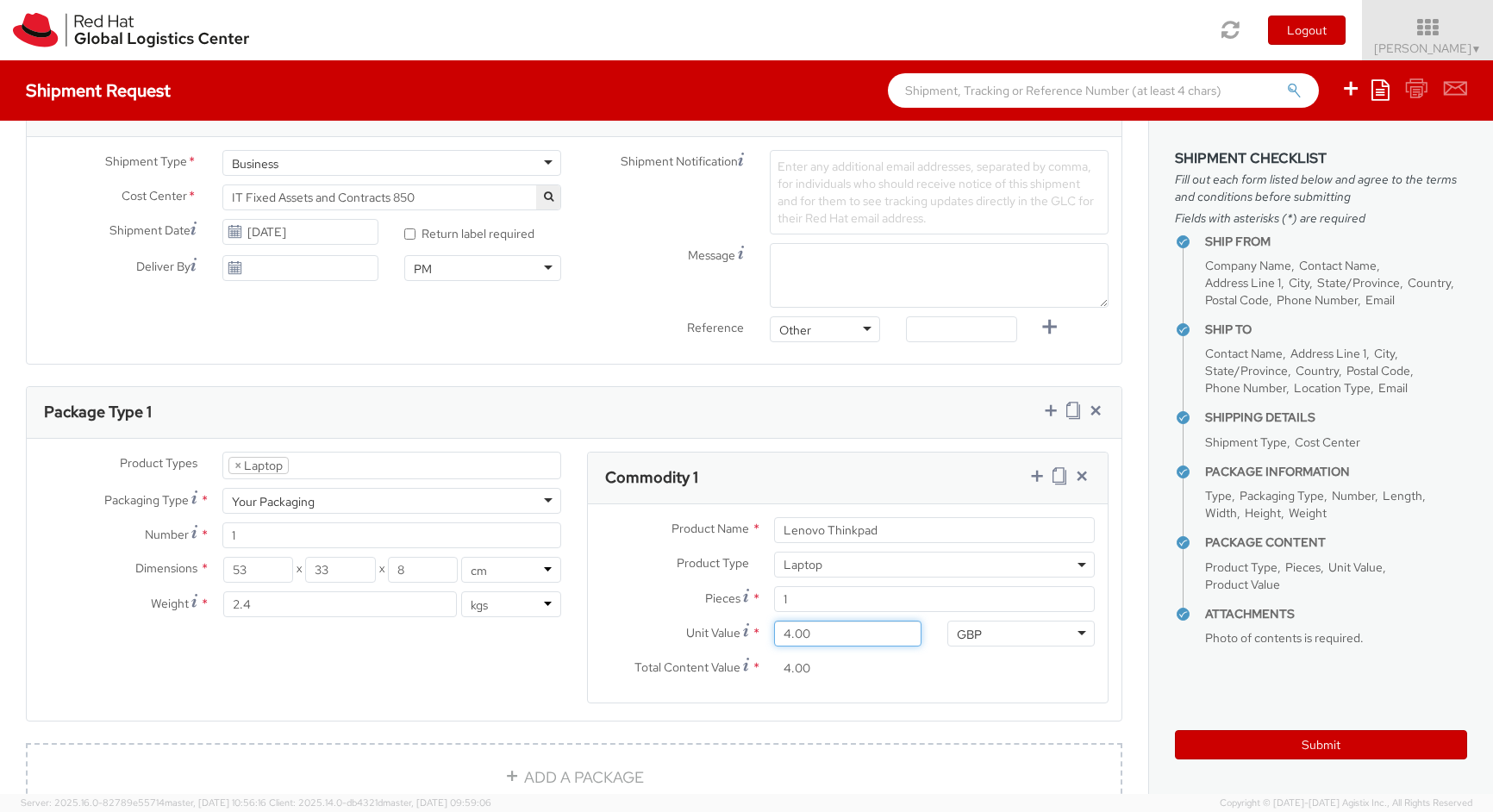
type input "40.00"
type input "400.00"
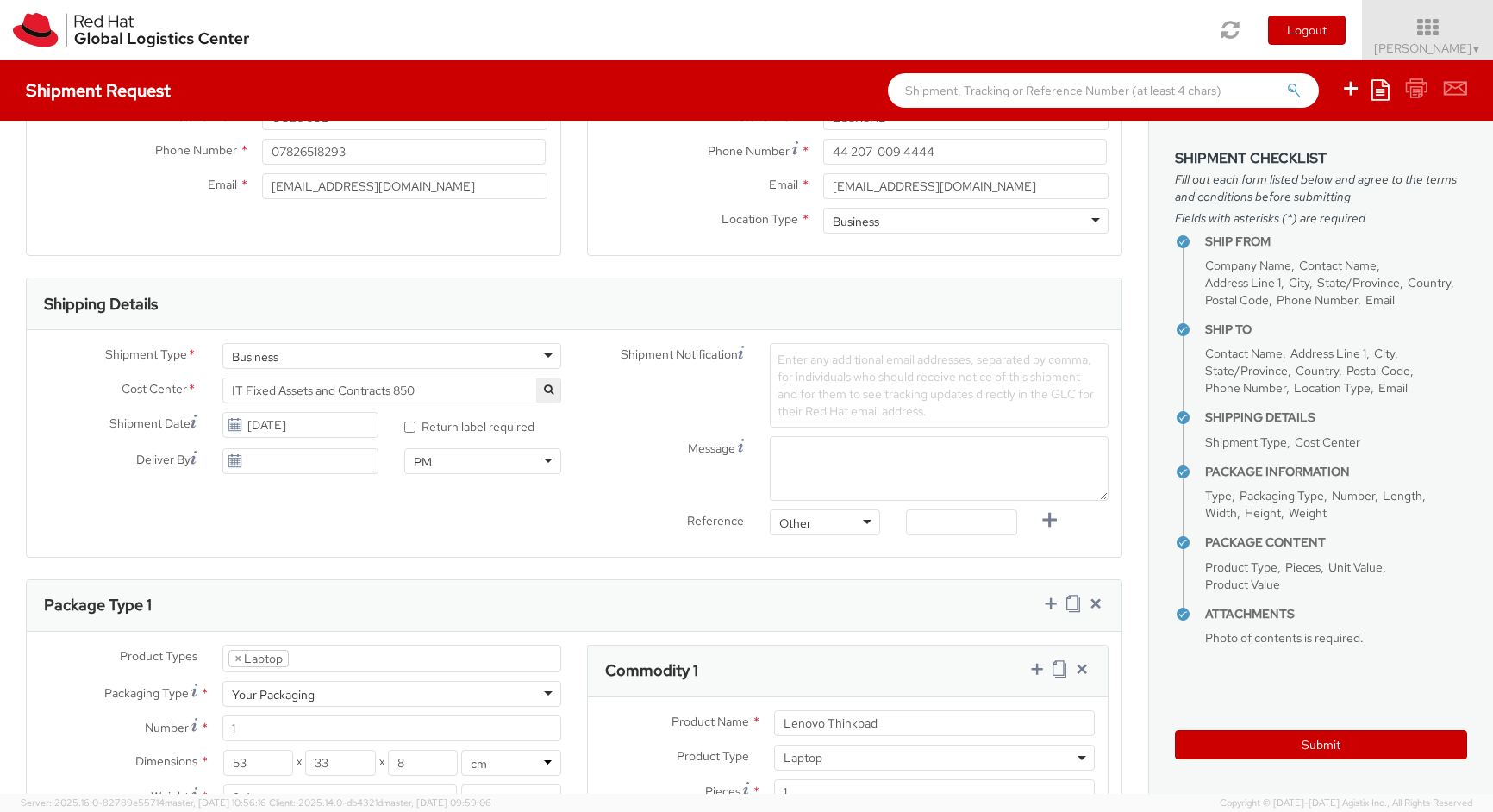
scroll to position [424, 0]
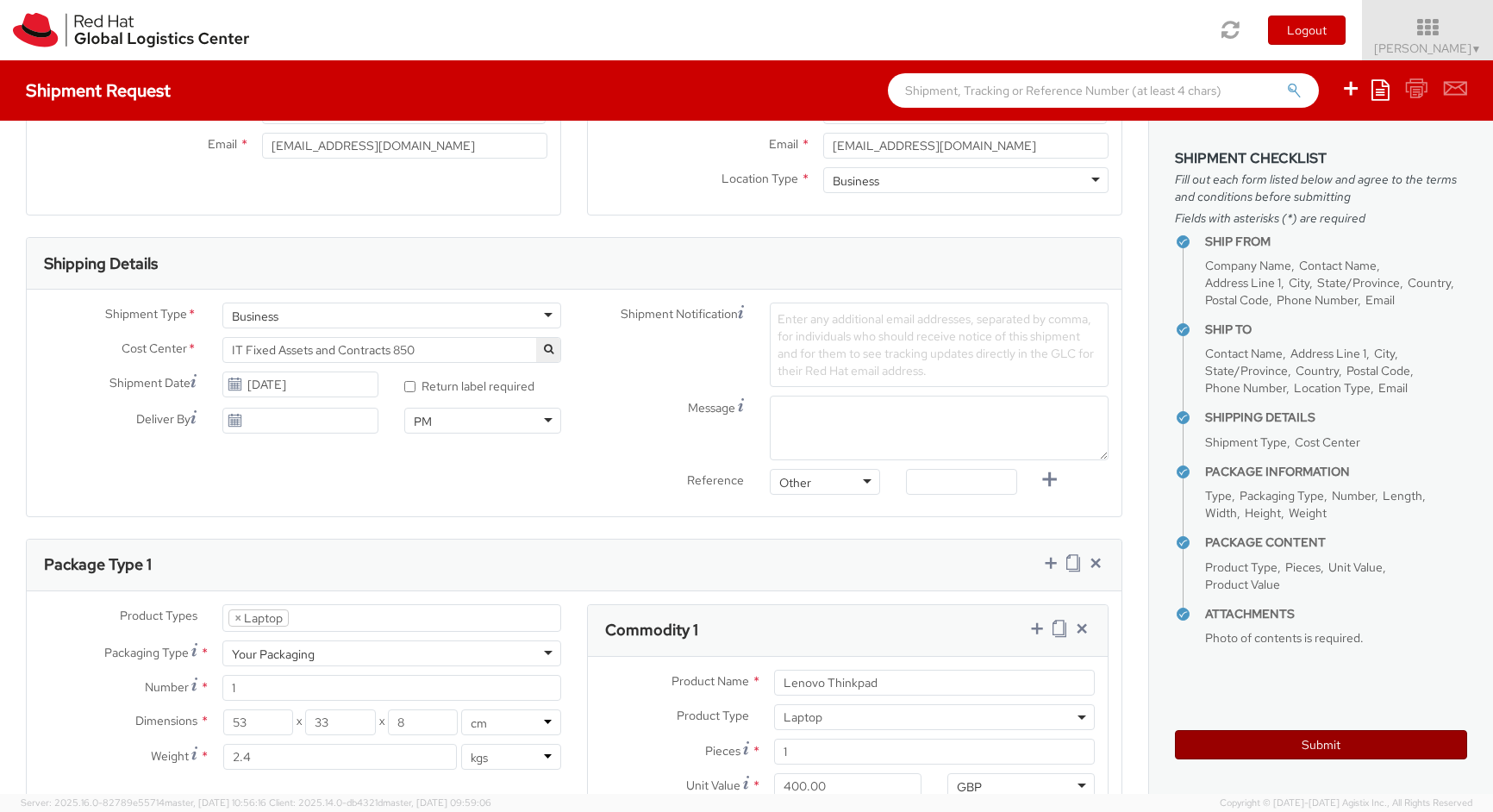
click at [1347, 735] on button "Submit" at bounding box center [1321, 745] width 292 height 30
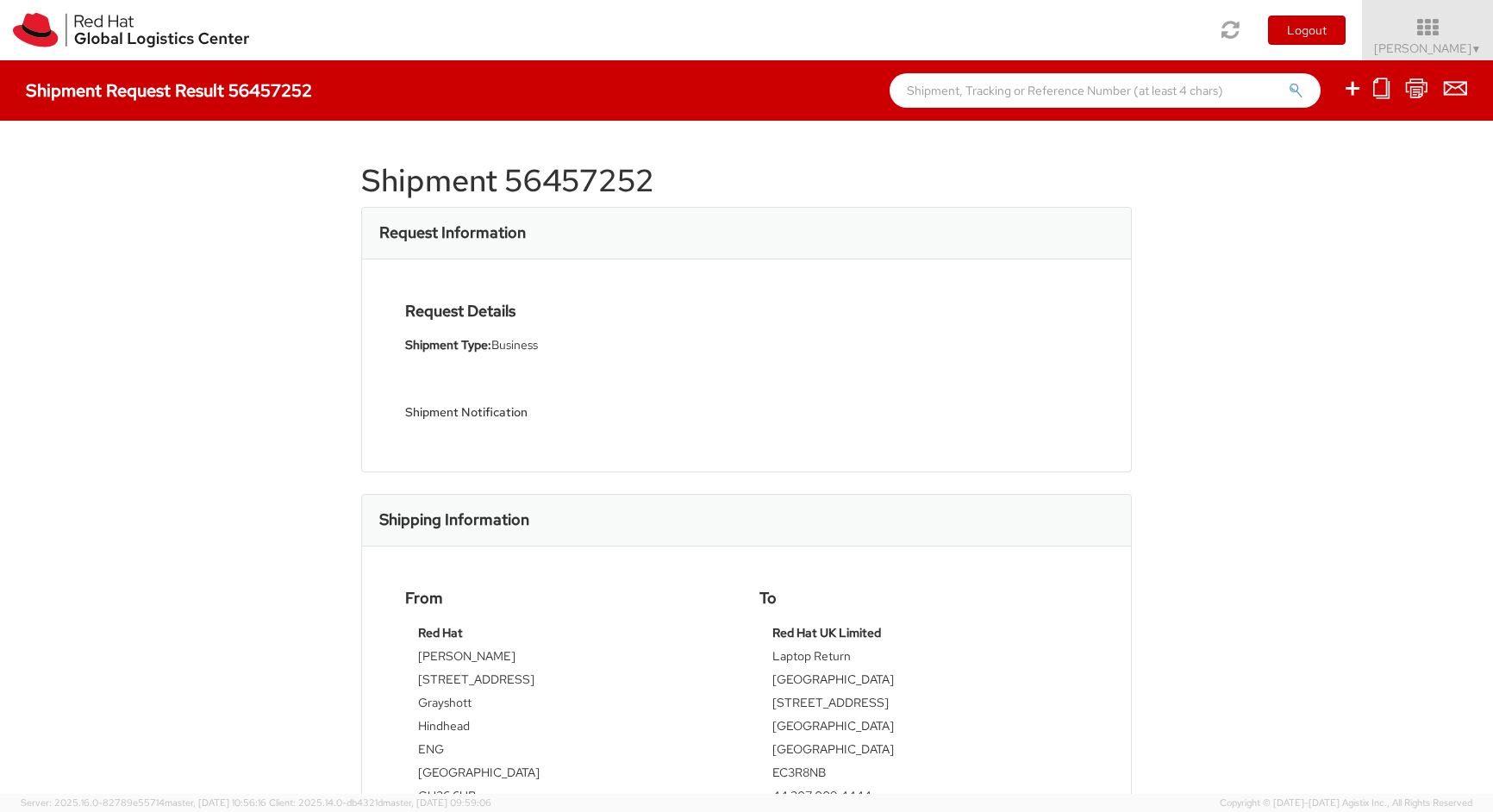
click at [523, 180] on h1 "Shipment 56457252" at bounding box center [746, 181] width 771 height 34
copy h1 "56457252"
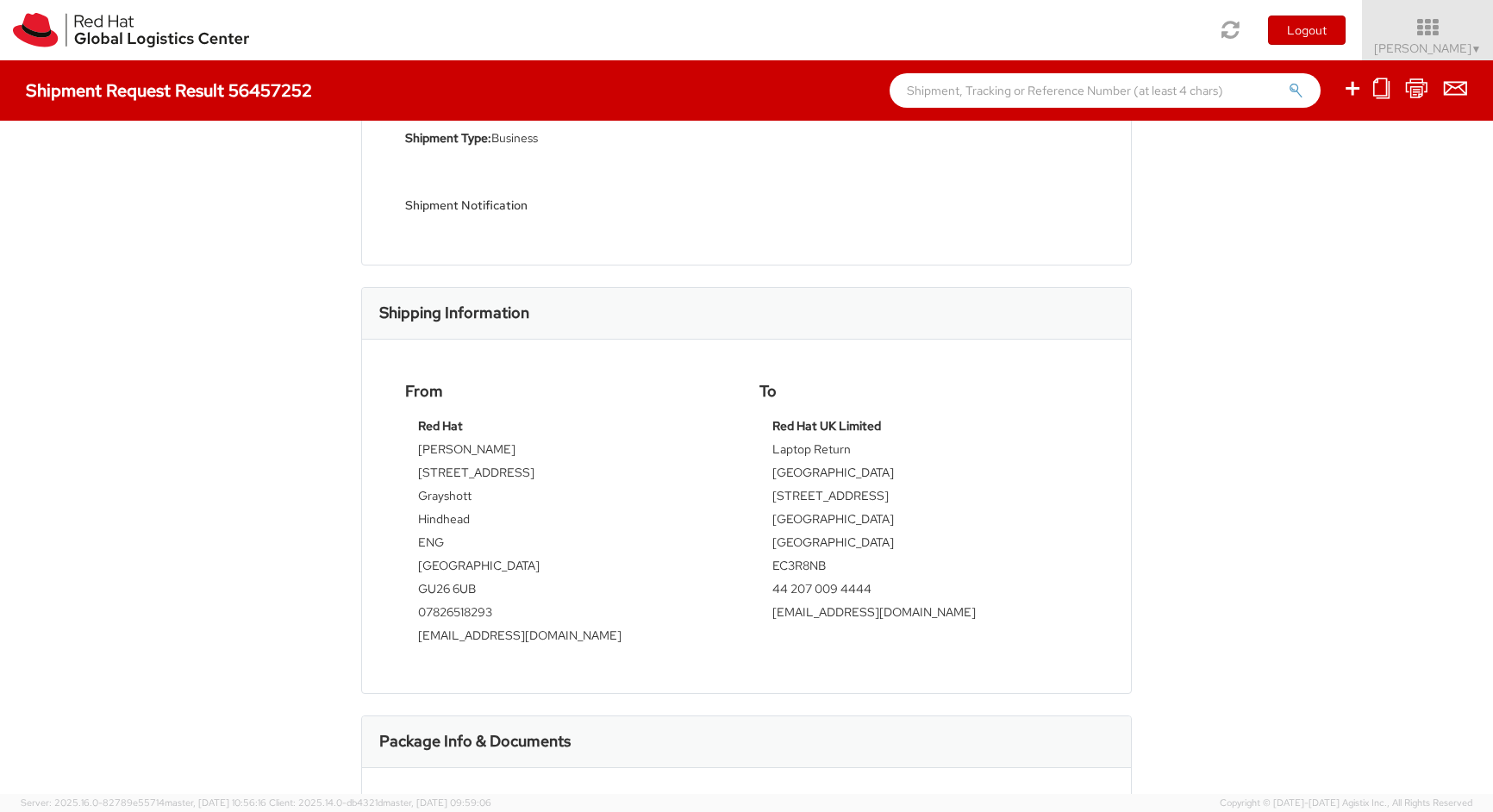
scroll to position [122, 0]
